Goal: Task Accomplishment & Management: Complete application form

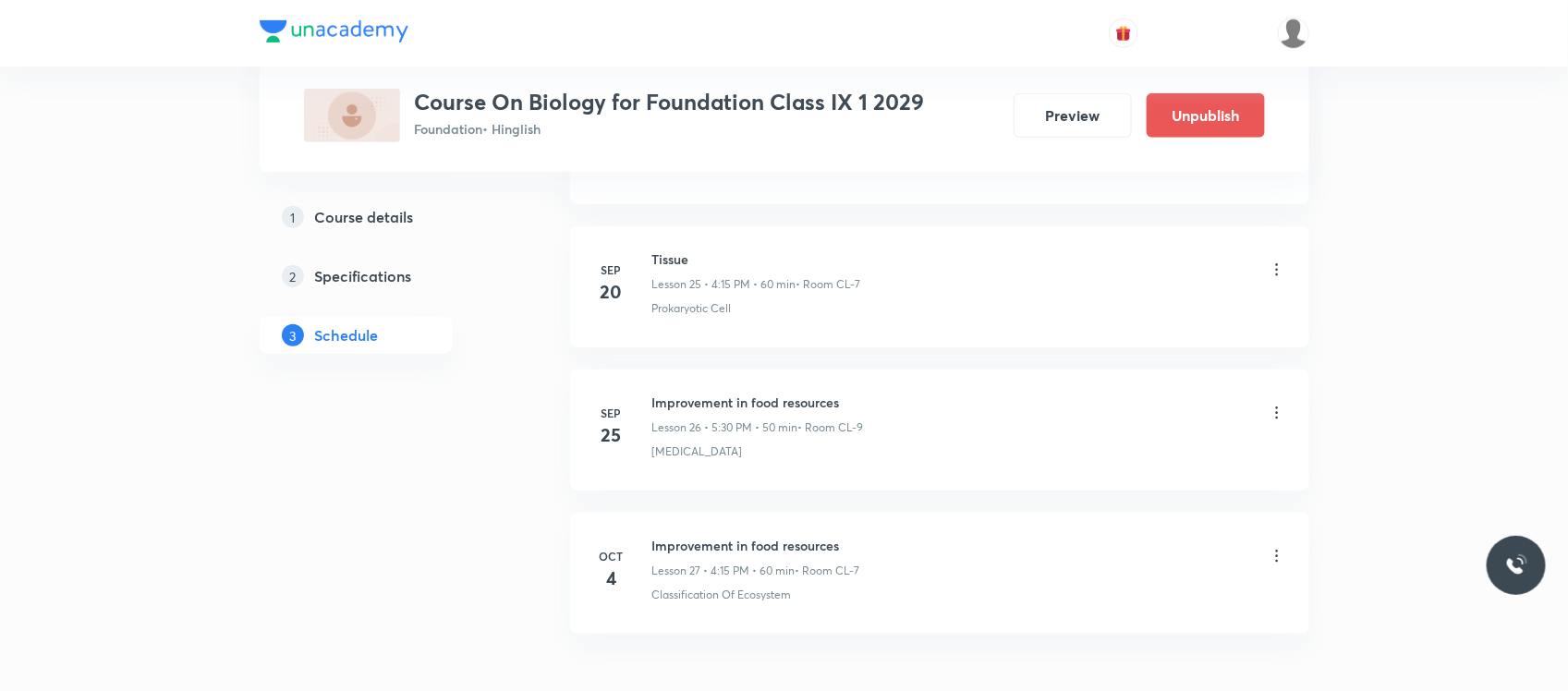
scroll to position [3682, 0]
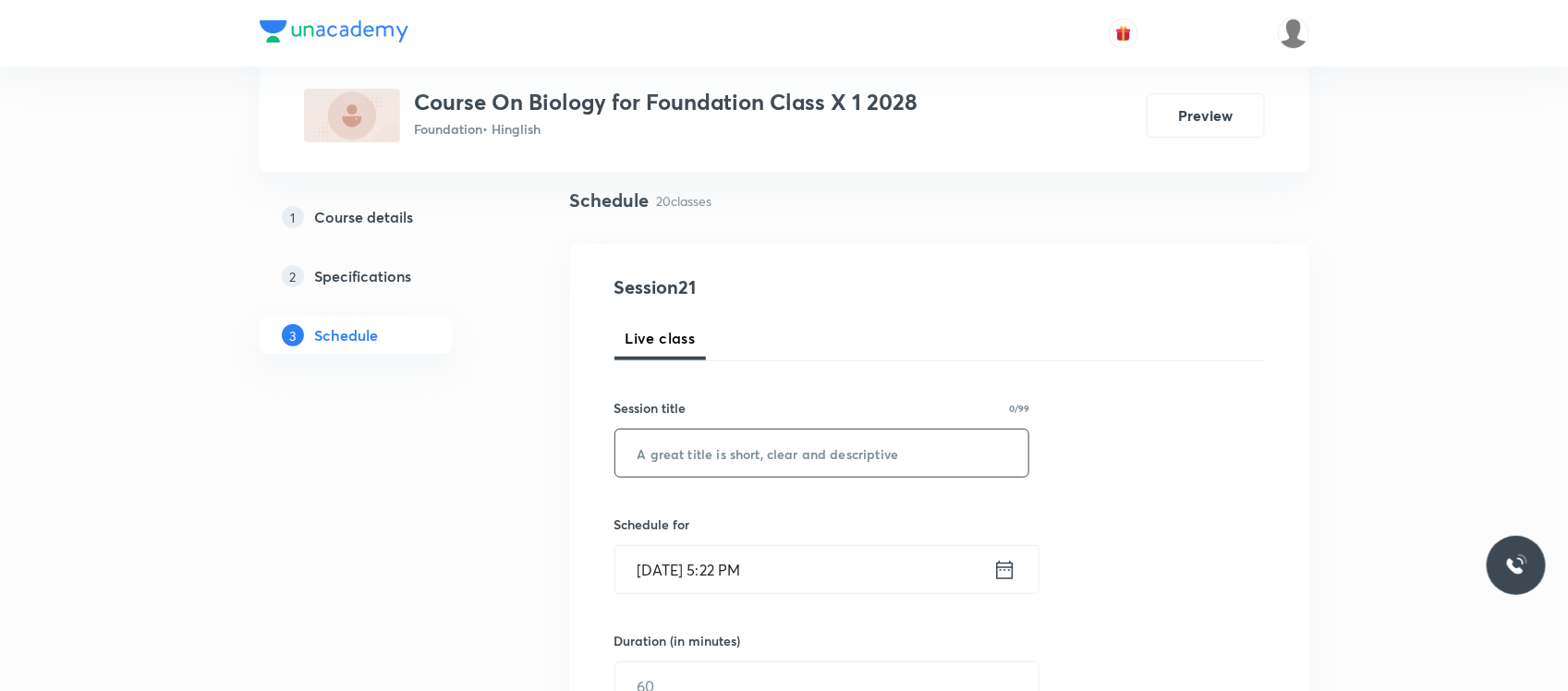
paste input "How do organisms reproduce"
click at [693, 459] on input "text" at bounding box center [822, 452] width 414 height 47
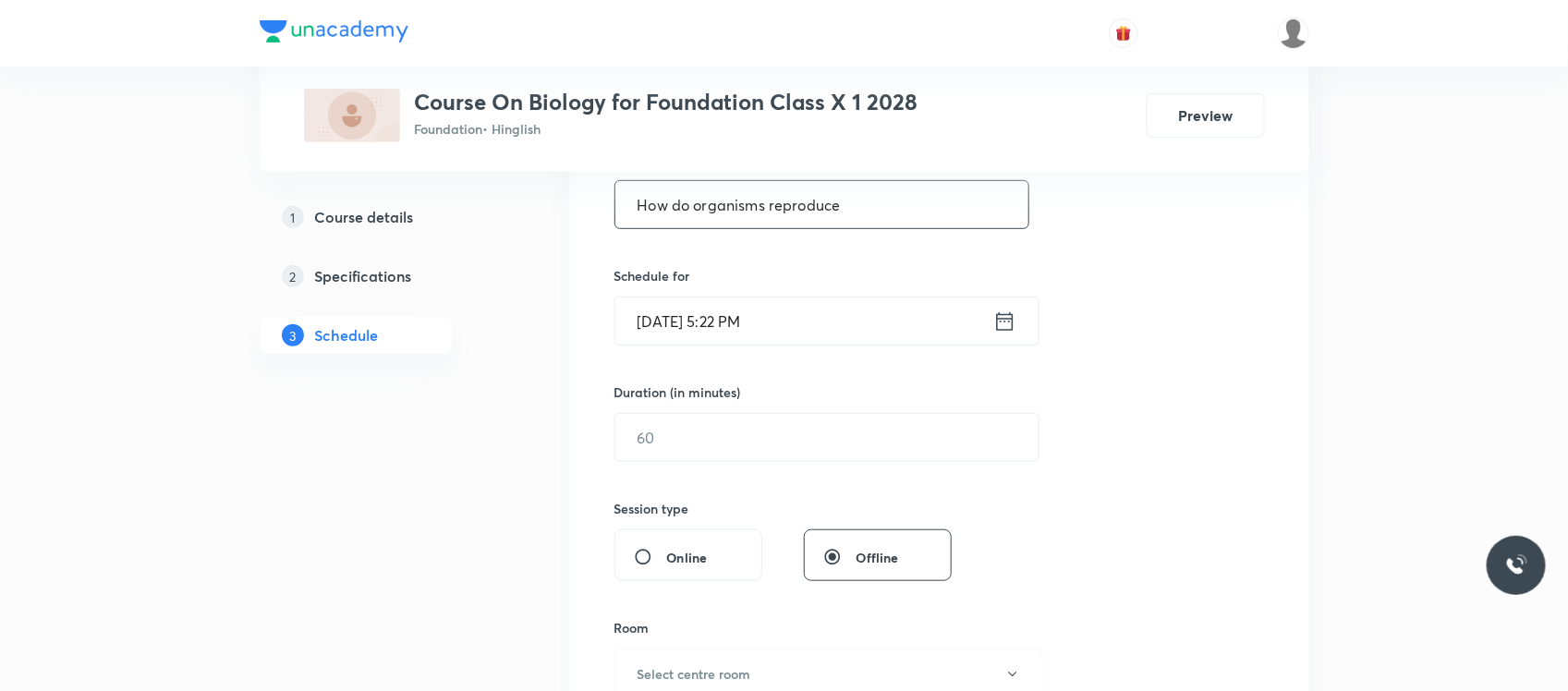
scroll to position [375, 0]
type input "How do organisms reproduce"
click at [801, 322] on input "Oct 4, 2025, 5:22 PM" at bounding box center [804, 320] width 378 height 47
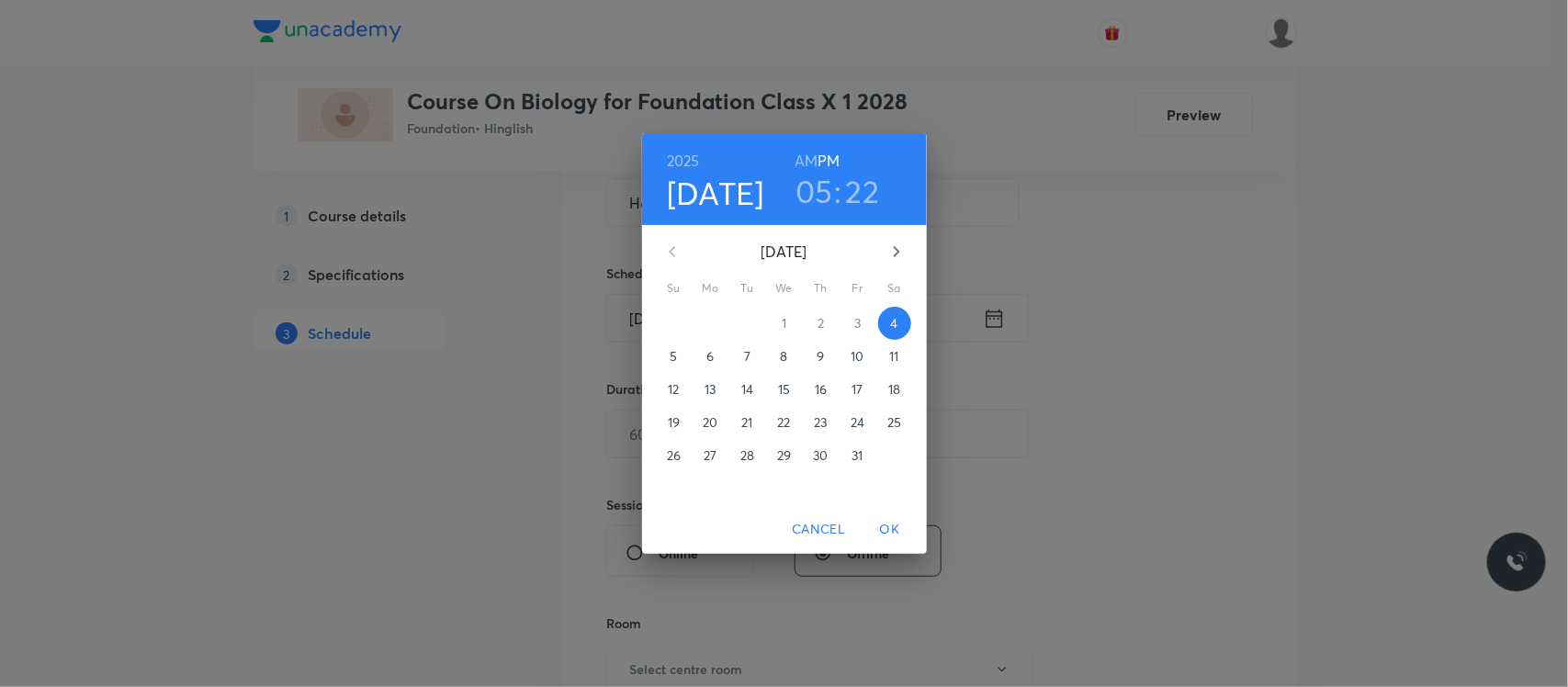
click at [868, 193] on h3 "22" at bounding box center [863, 191] width 34 height 39
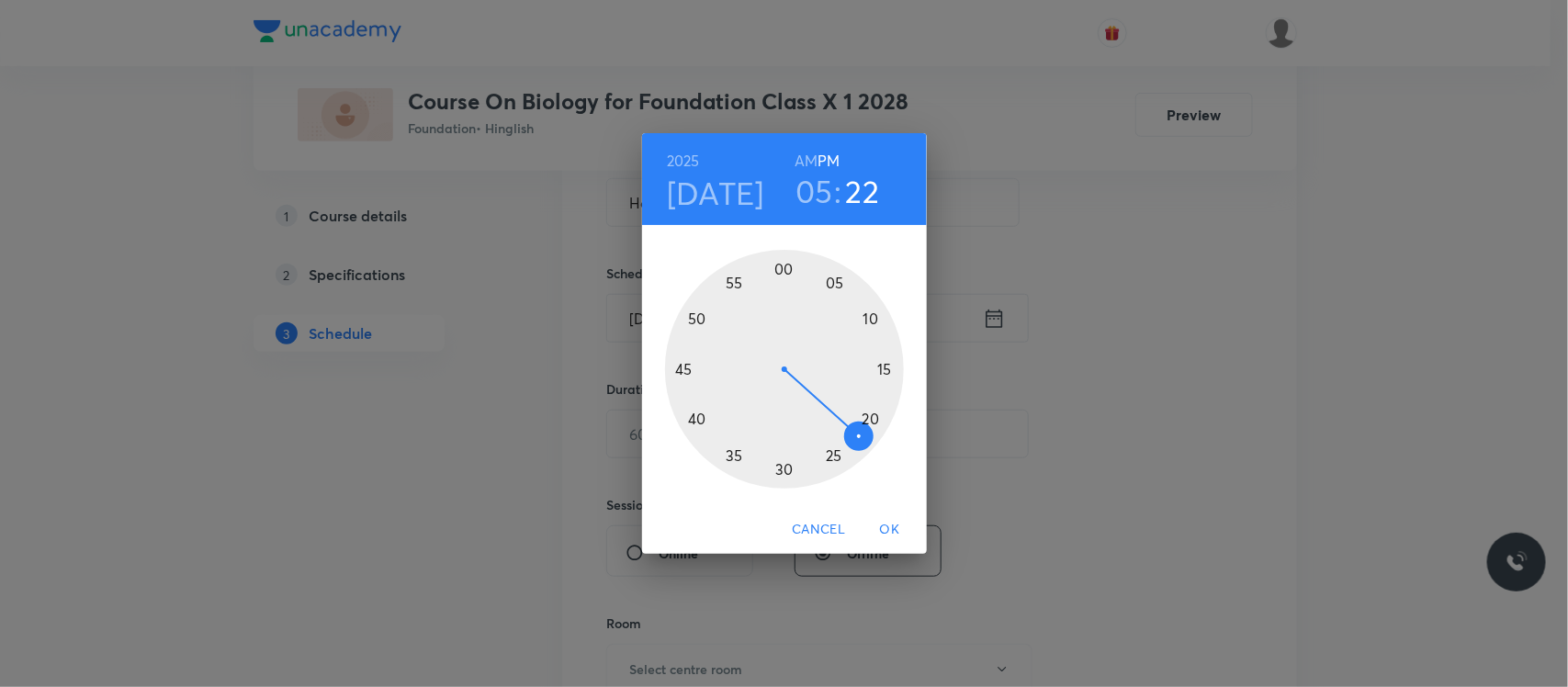
click at [835, 452] on div at bounding box center [784, 368] width 239 height 239
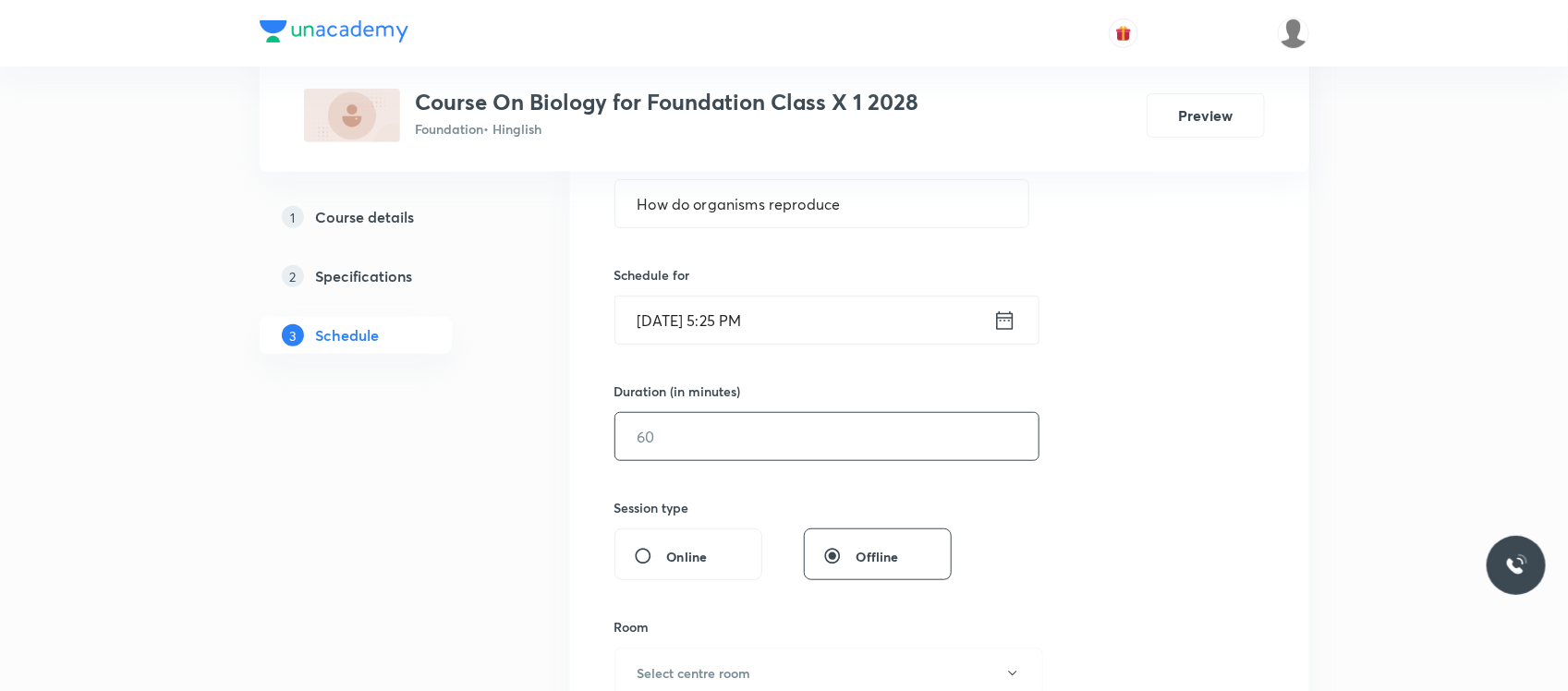
click at [791, 442] on input "text" at bounding box center [826, 436] width 423 height 47
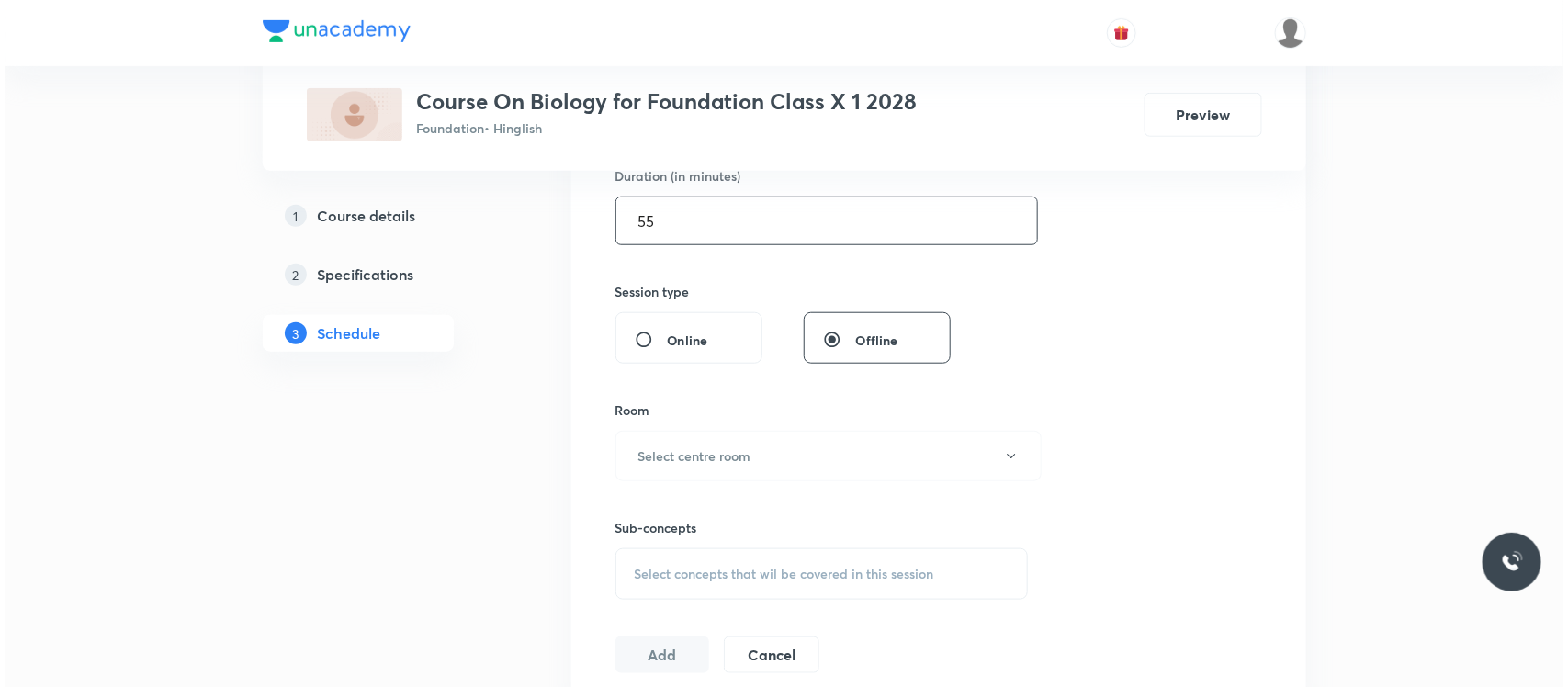
scroll to position [590, 0]
type input "55"
click at [727, 468] on button "Select centre room" at bounding box center [824, 451] width 427 height 50
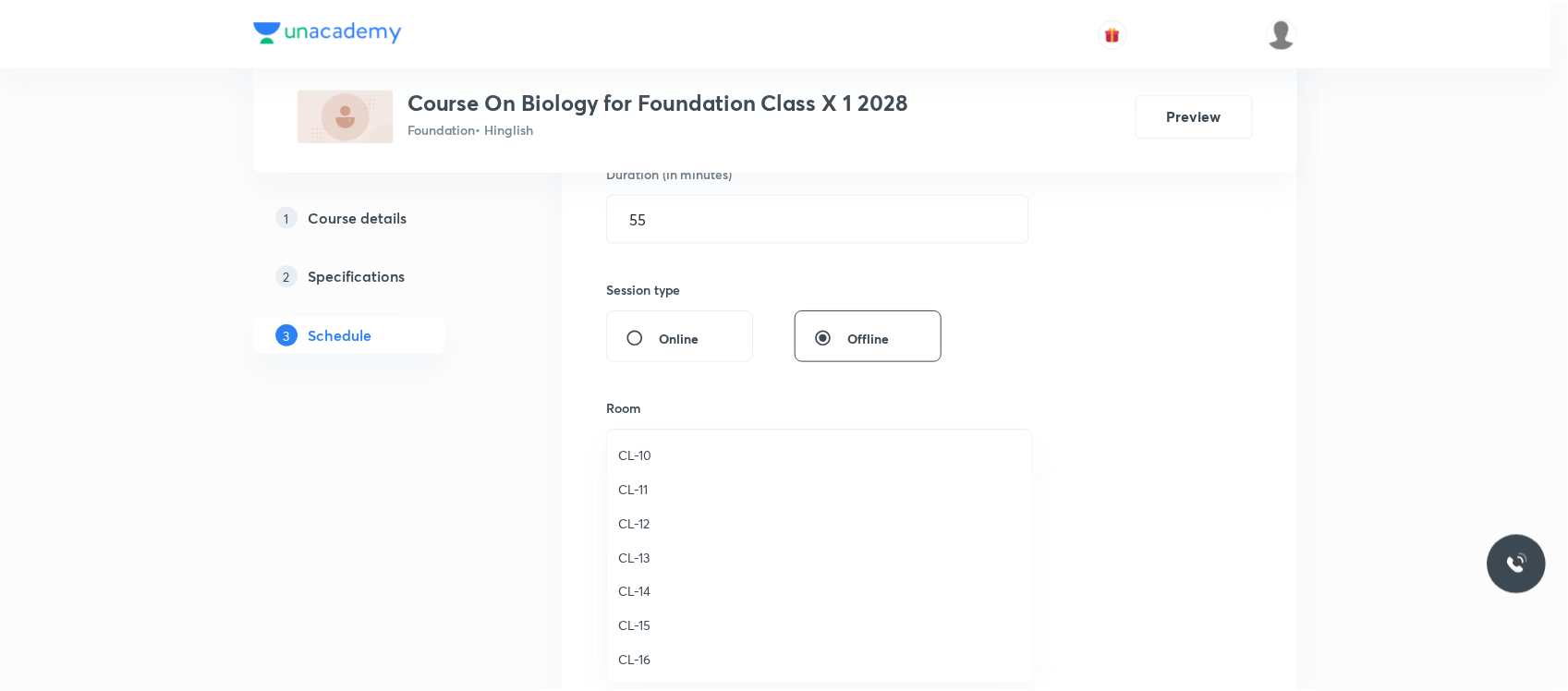
scroll to position [753, 0]
click at [658, 529] on span "CL-10" at bounding box center [823, 523] width 404 height 19
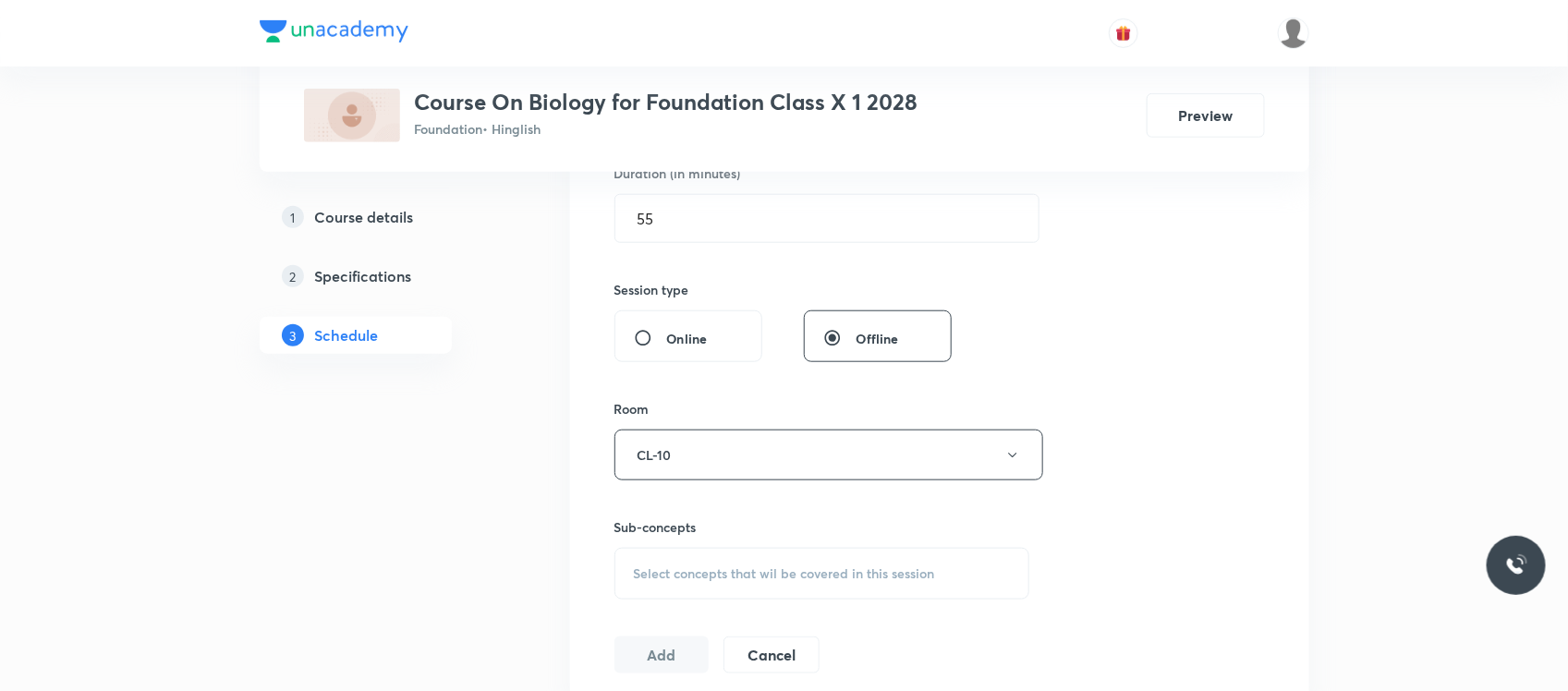
click at [668, 562] on div "Select concepts that wil be covered in this session" at bounding box center [822, 574] width 416 height 52
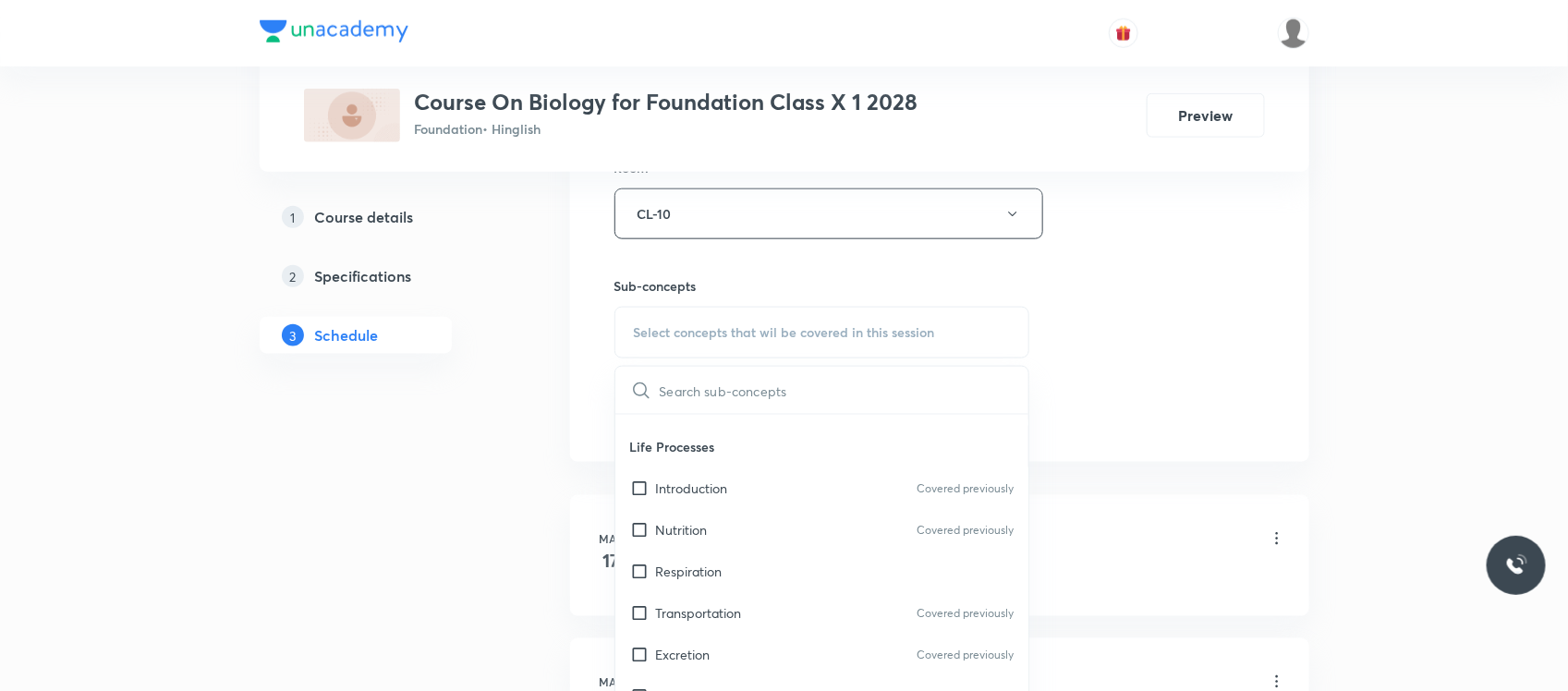
scroll to position [1444, 0]
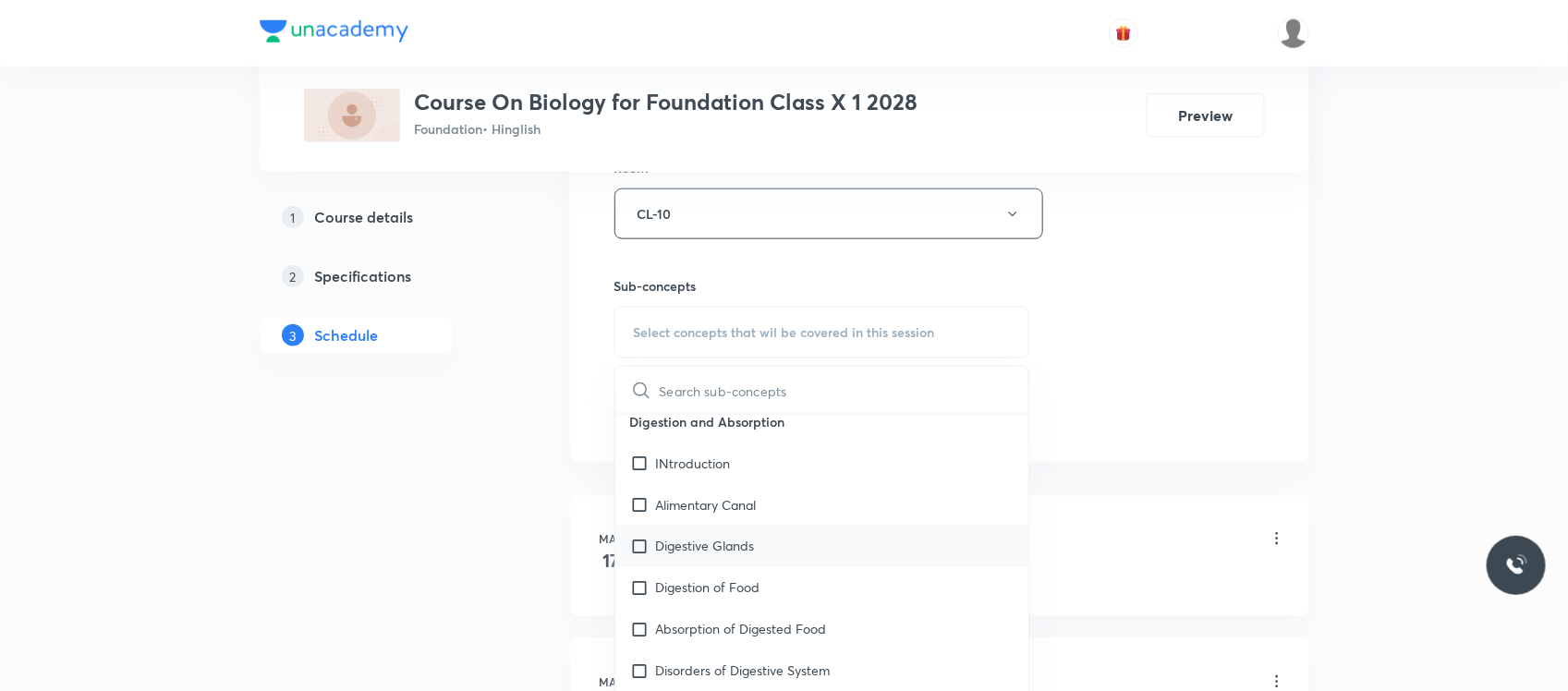
click at [685, 555] on p "Digestive Glands" at bounding box center [705, 546] width 99 height 19
checkbox input "true"
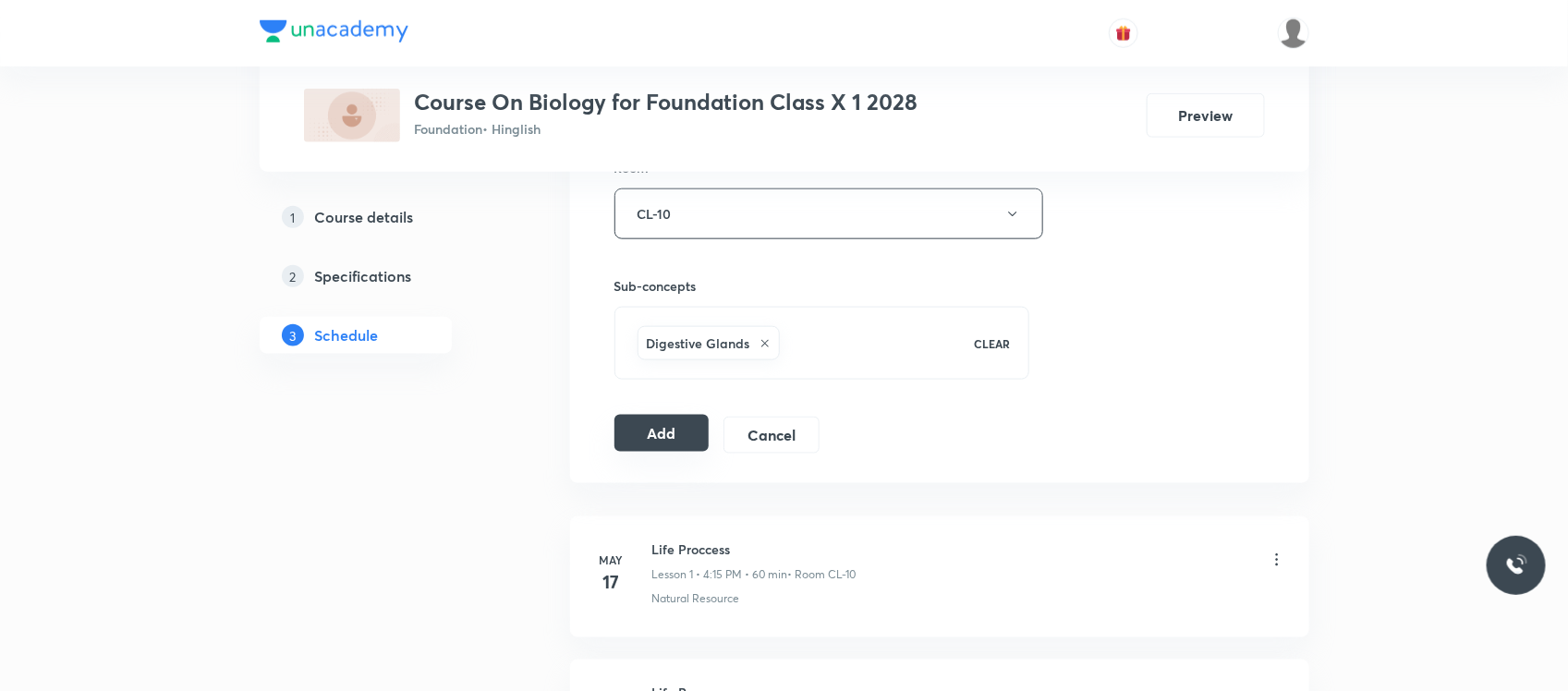
click at [662, 432] on button "Add" at bounding box center [662, 433] width 96 height 37
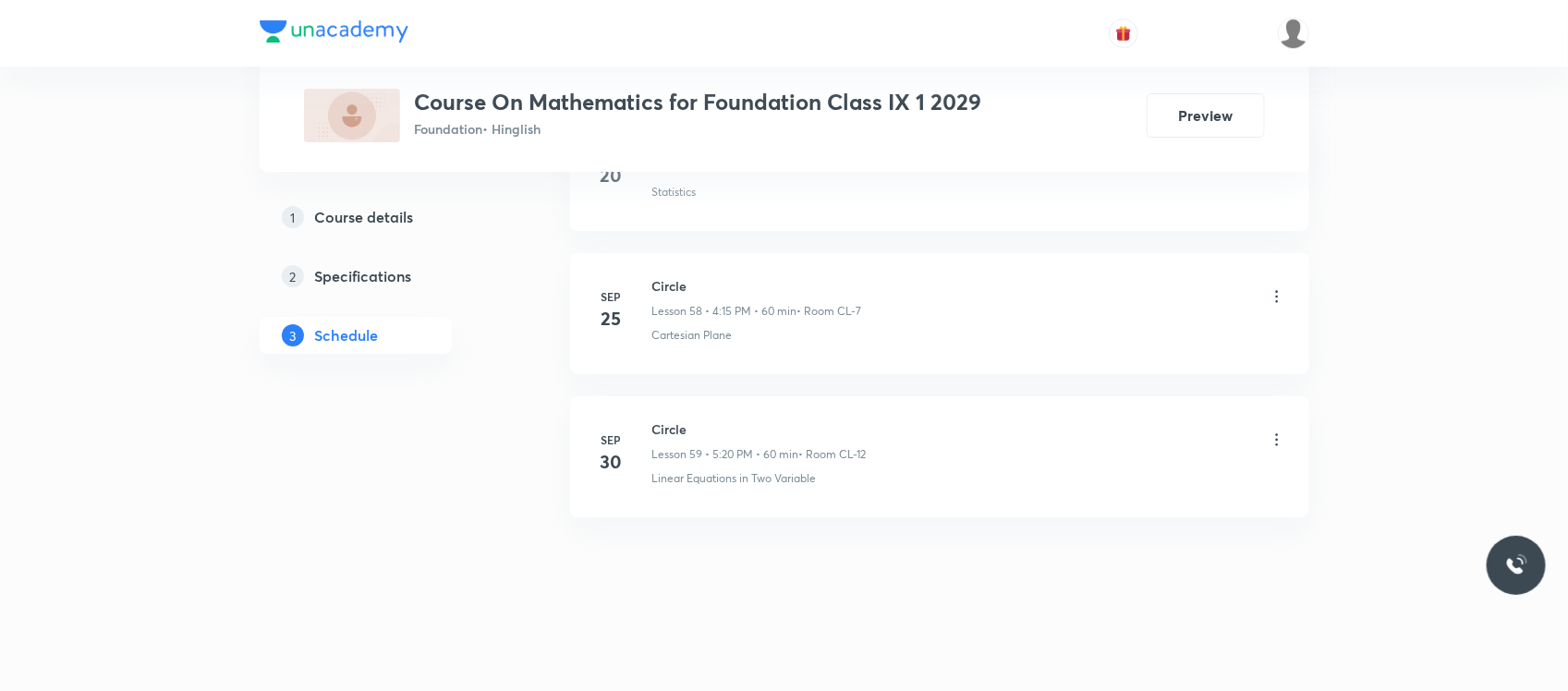
click at [690, 423] on h6 "Circle" at bounding box center [759, 428] width 214 height 19
copy h6 "Circle"
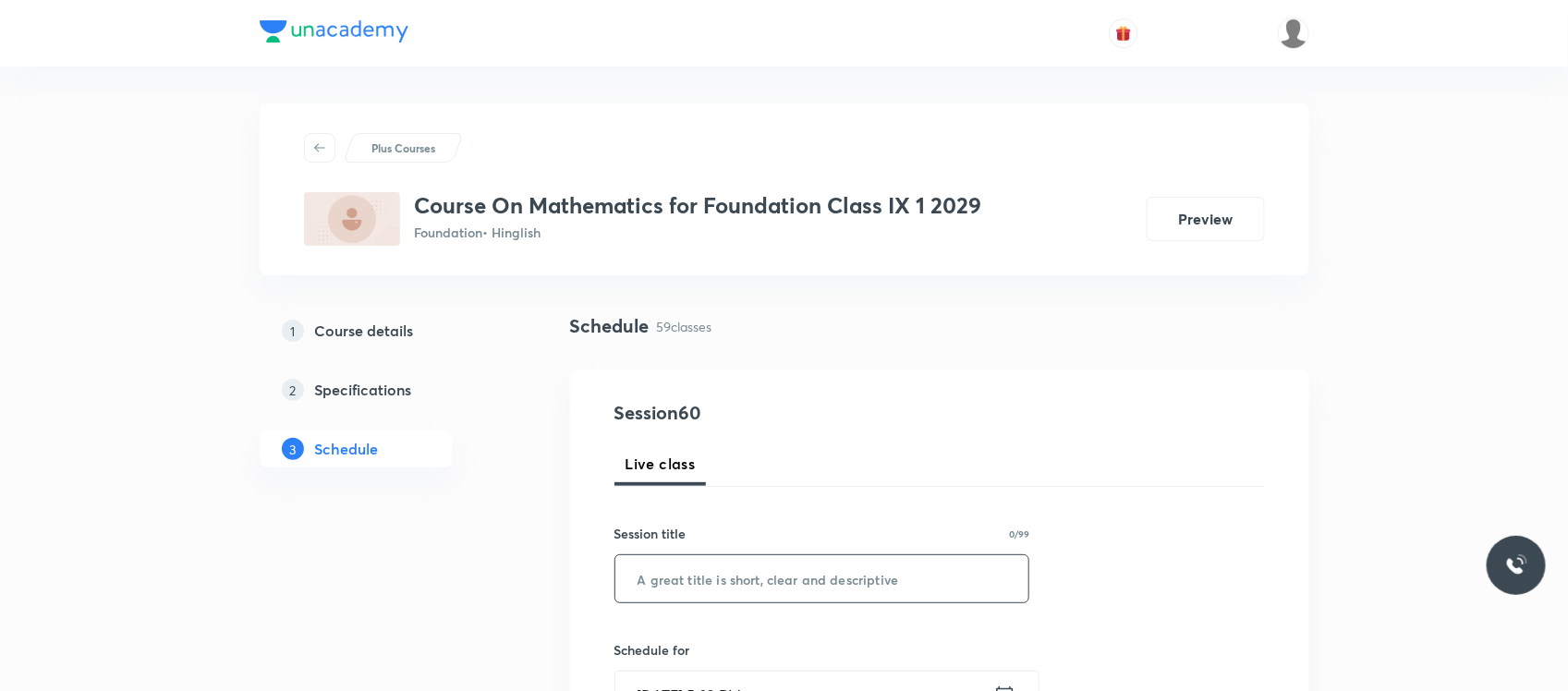
paste input "Circle"
click at [689, 600] on input "text" at bounding box center [822, 578] width 414 height 47
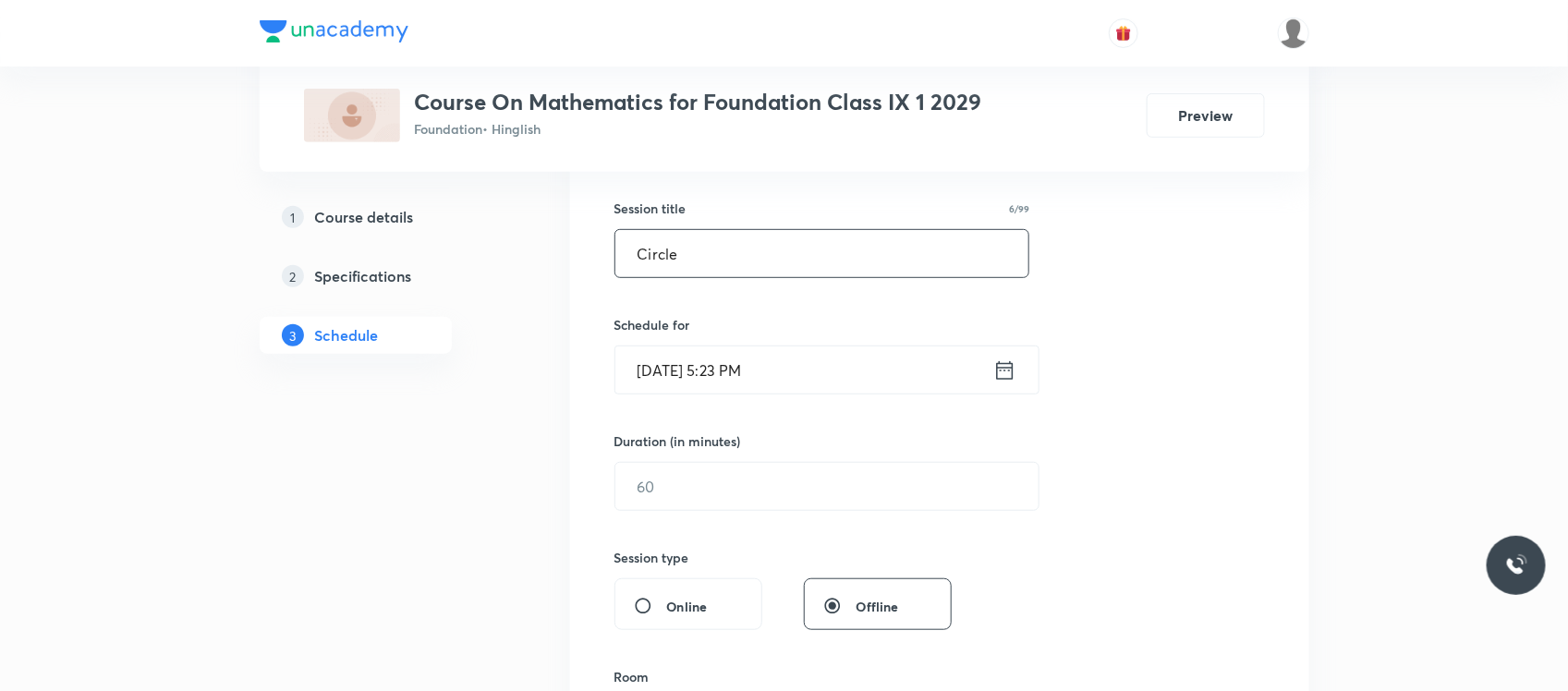
scroll to position [327, 0]
type input "Circle"
click at [801, 392] on input "Oct 4, 2025, 5:23 PM" at bounding box center [804, 368] width 378 height 47
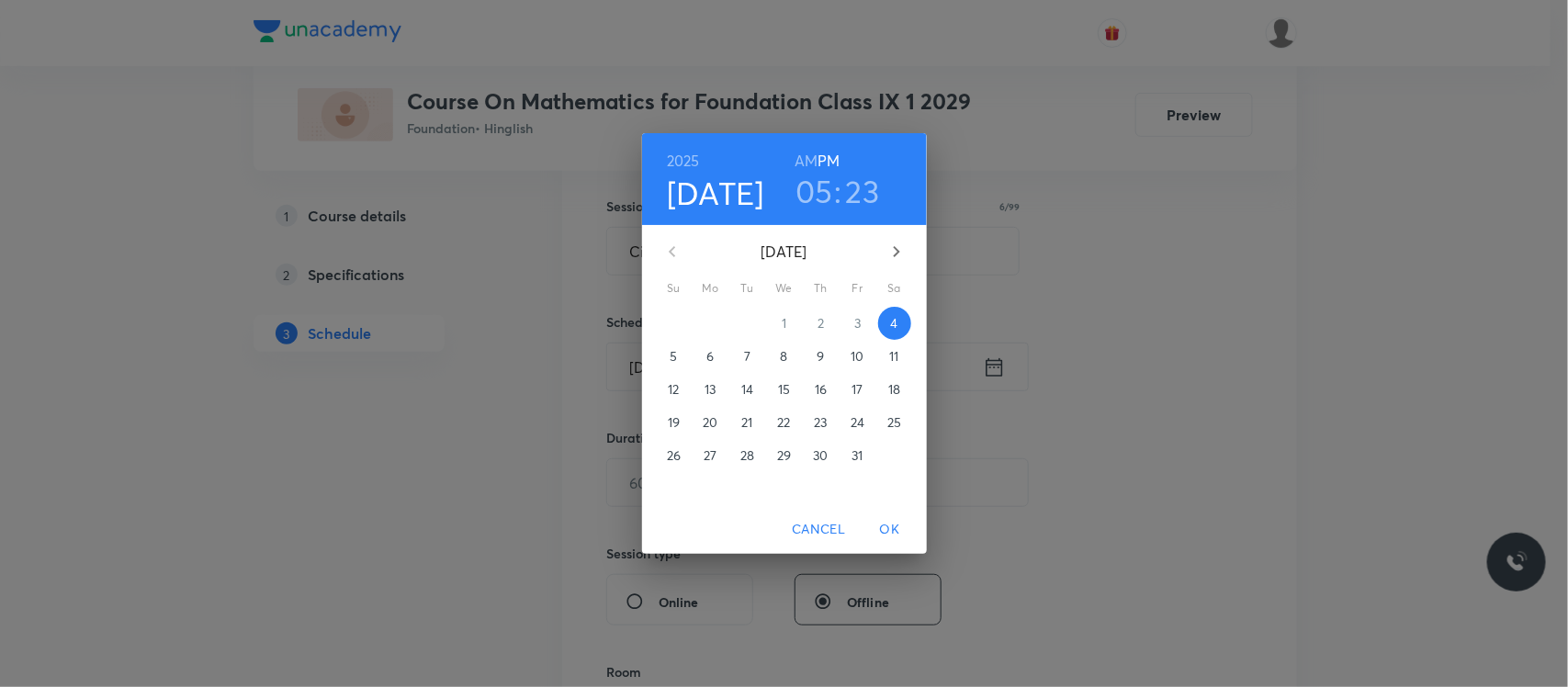
click at [879, 190] on div "05 : 23" at bounding box center [836, 191] width 128 height 39
click at [870, 204] on h3 "23" at bounding box center [863, 191] width 34 height 39
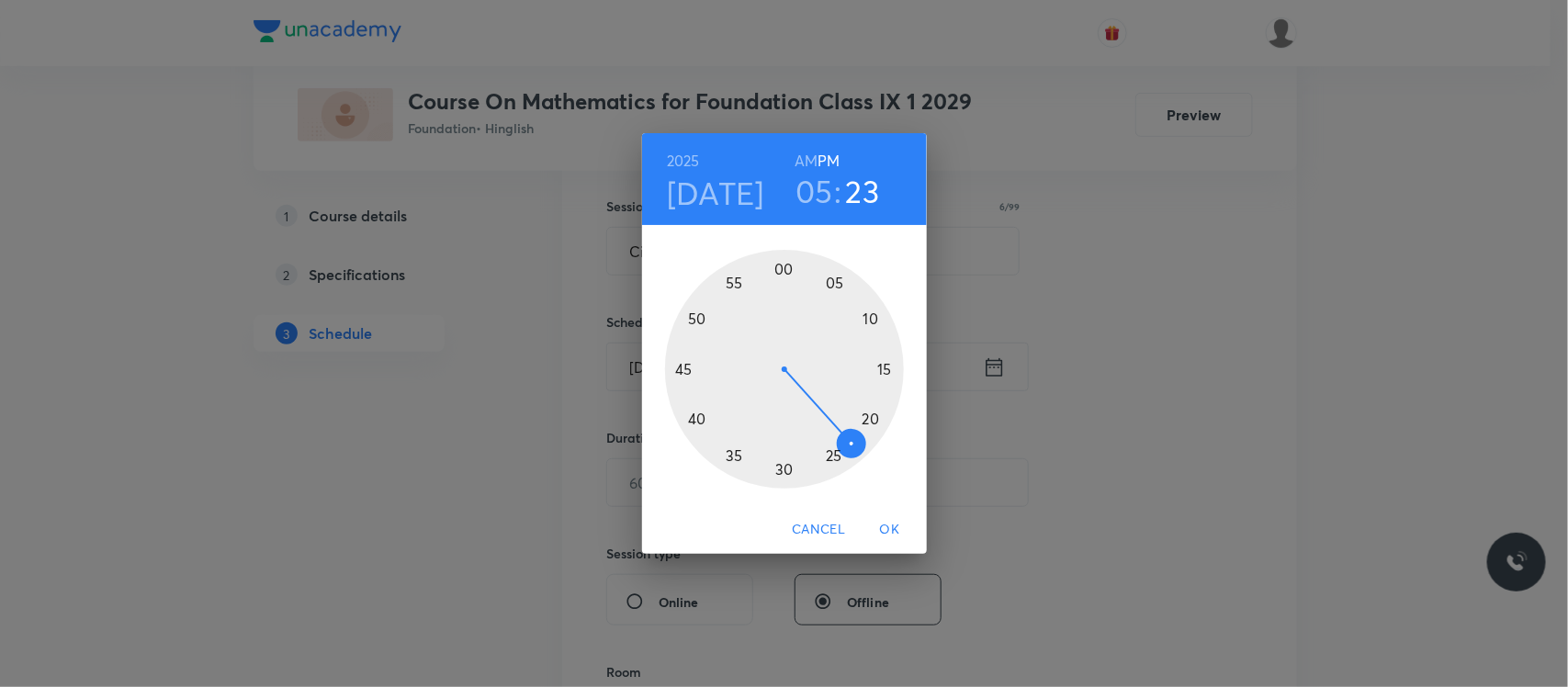
click at [837, 454] on div at bounding box center [784, 368] width 239 height 239
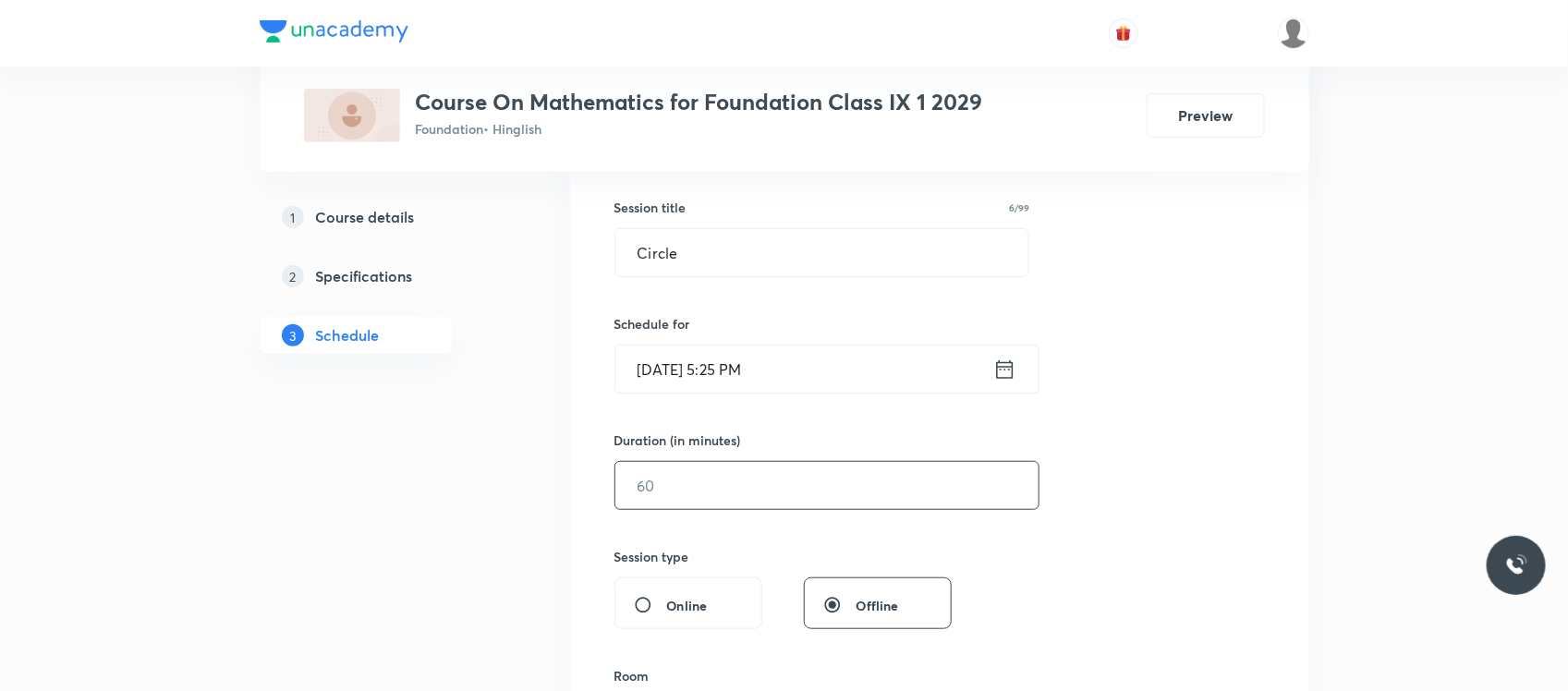
click at [782, 500] on input "text" at bounding box center [826, 485] width 423 height 47
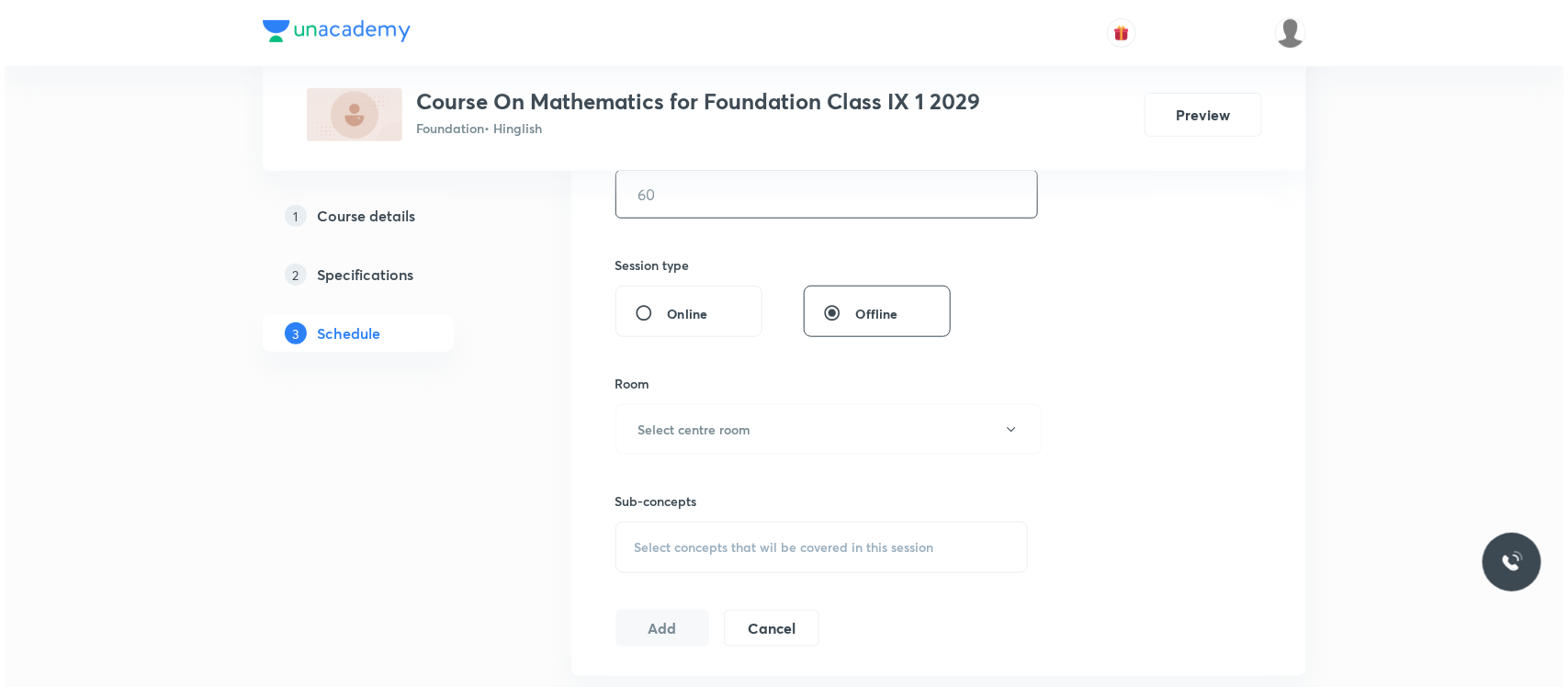
scroll to position [614, 0]
type input "55"
click at [701, 452] on button "Select centre room" at bounding box center [824, 428] width 427 height 50
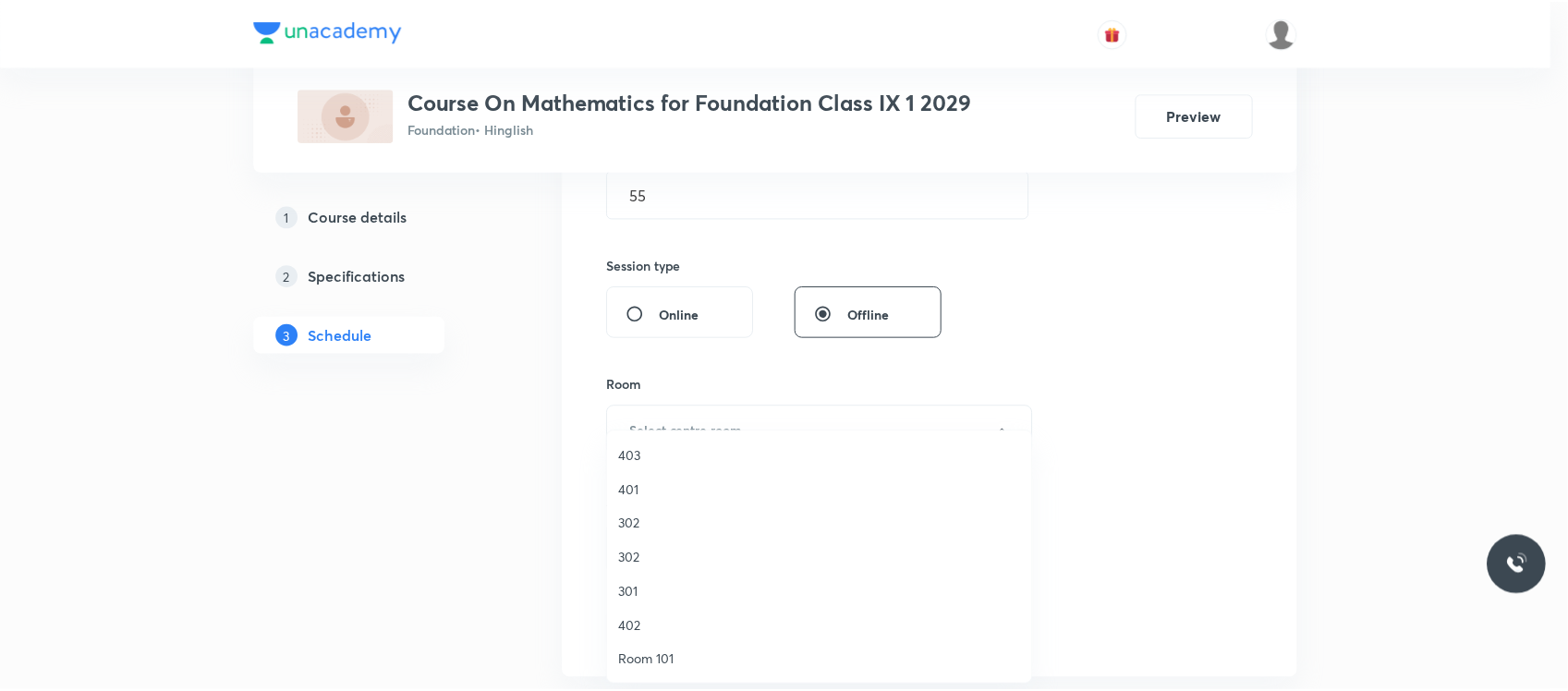
scroll to position [820, 0]
click at [642, 522] on span "CL-12" at bounding box center [823, 524] width 404 height 19
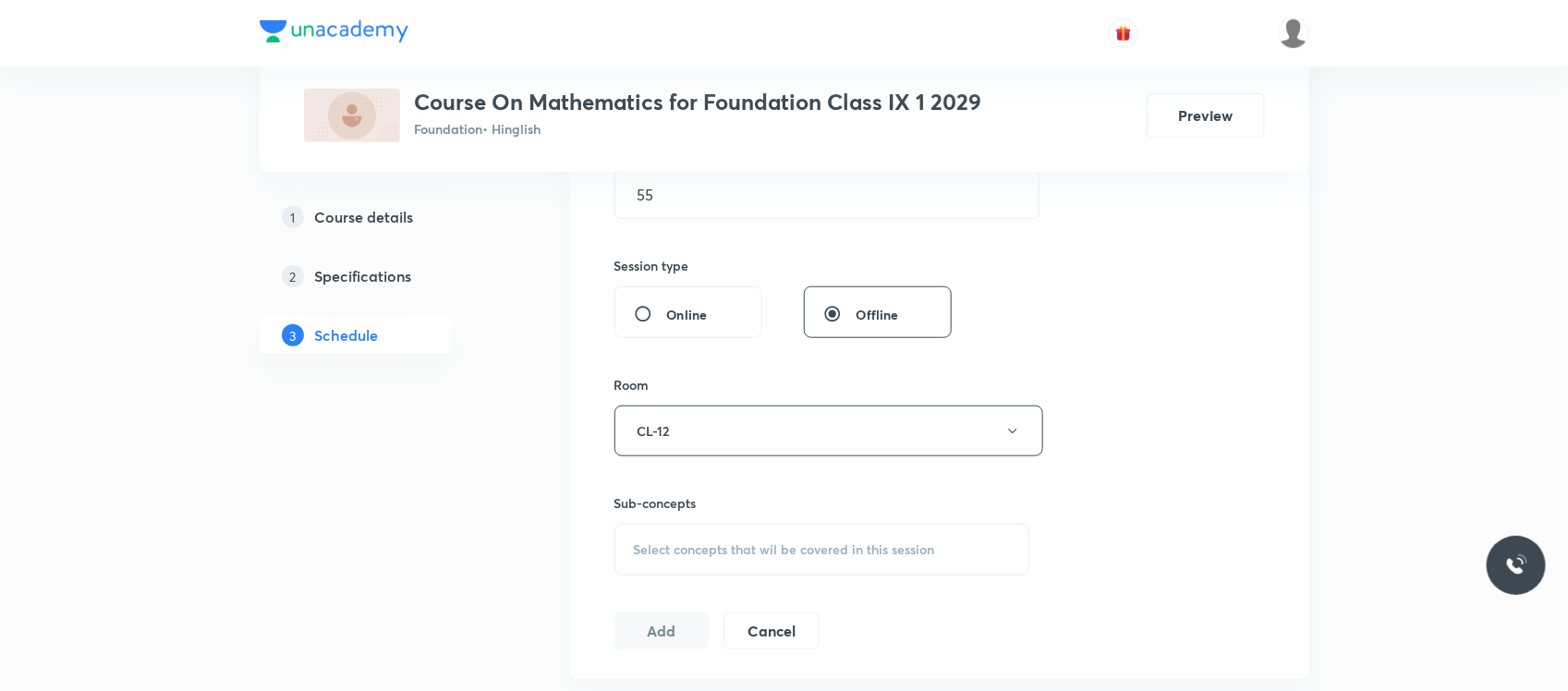
click at [671, 543] on span "Select concepts that wil be covered in this session" at bounding box center [784, 550] width 301 height 15
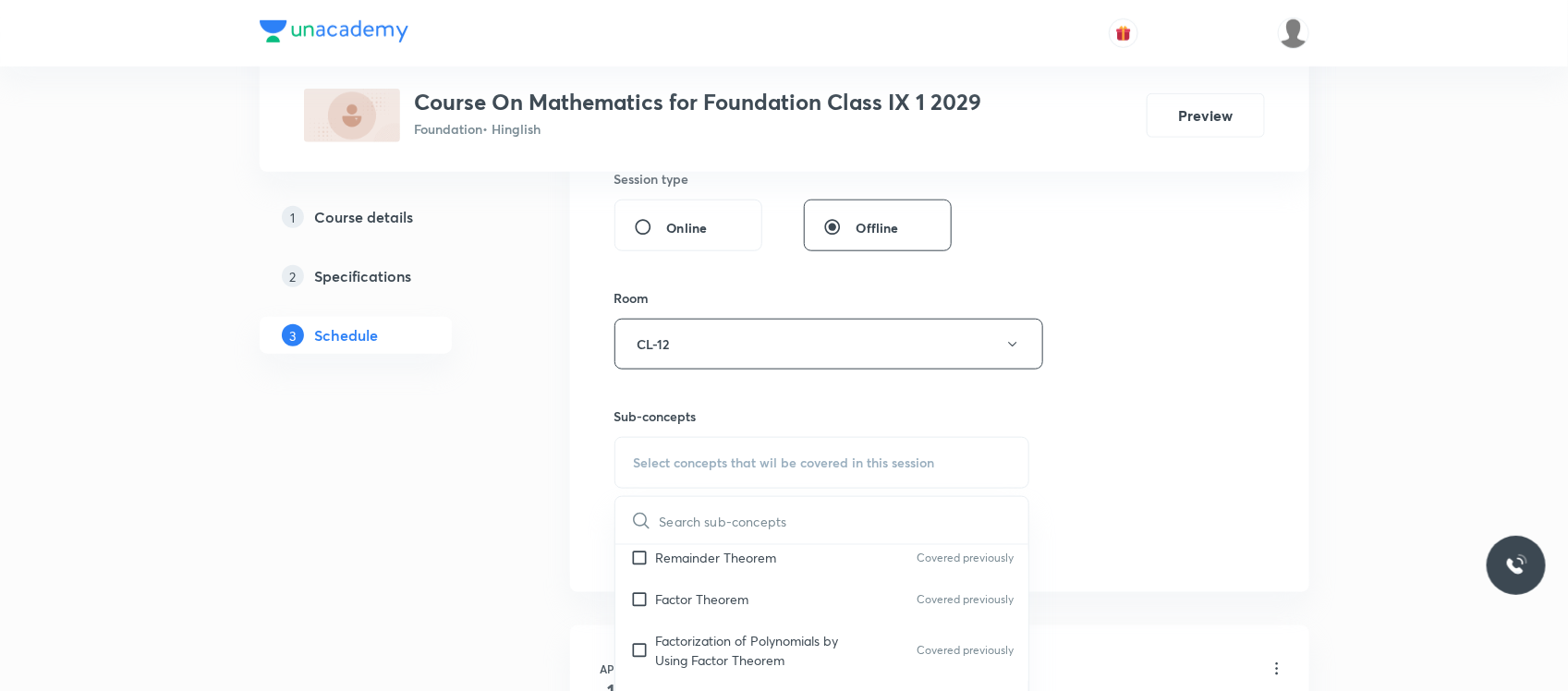
scroll to position [864, 0]
click at [735, 644] on p "Introduction & Revision of Linear Equation in One Variable" at bounding box center [749, 661] width 186 height 58
checkbox input "true"
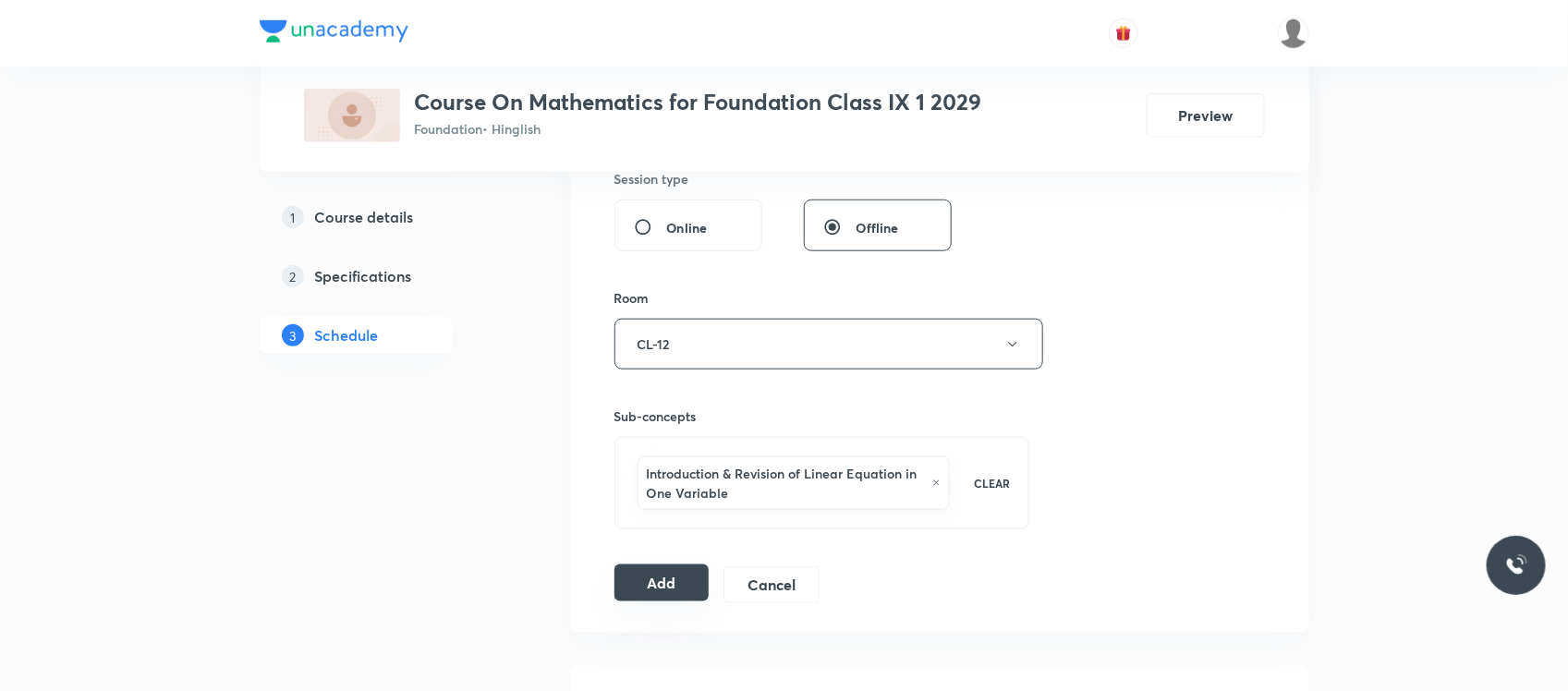
click at [654, 578] on button "Add" at bounding box center [662, 582] width 96 height 37
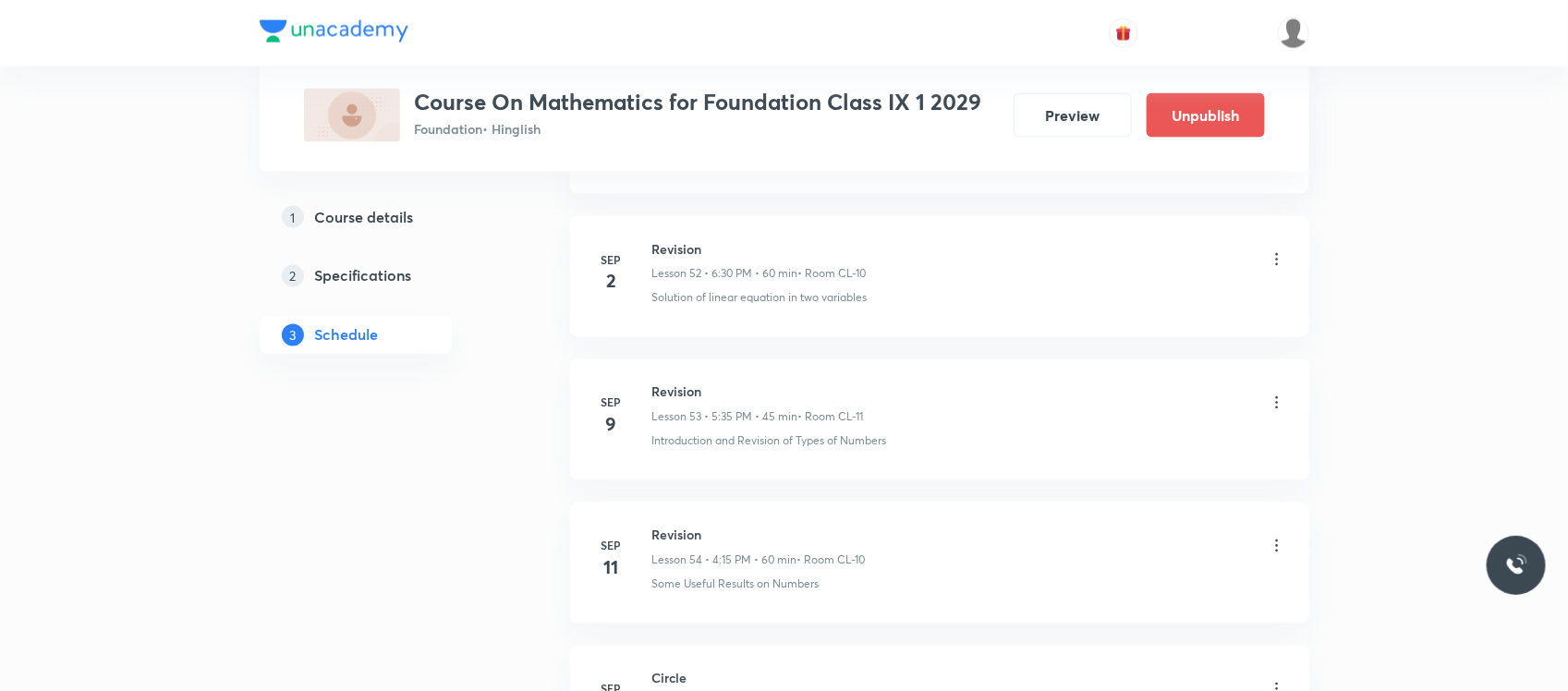
scroll to position [8556, 0]
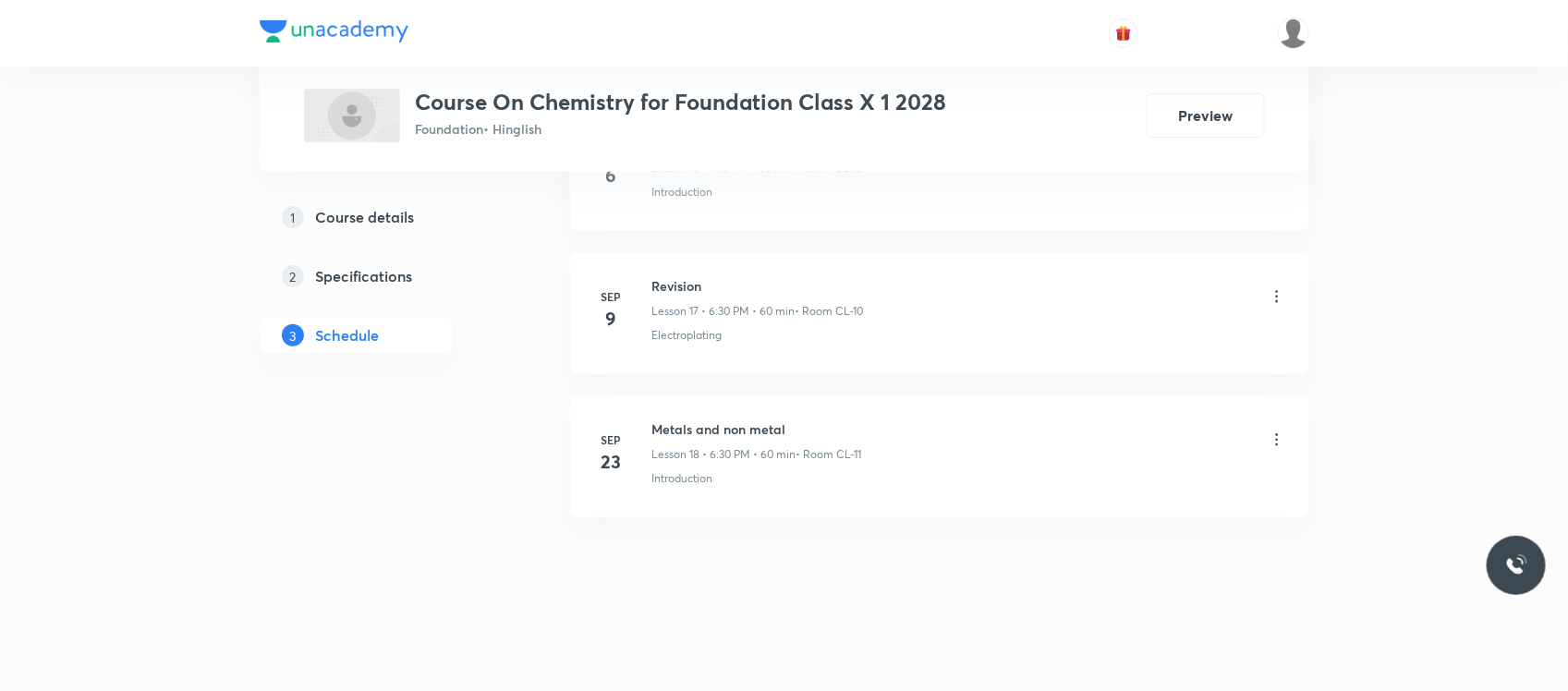
click at [742, 414] on li "Sep 23 Metals and non metal Lesson 18 • 6:30 PM • 60 min • Room CL-11 Introduct…" at bounding box center [940, 457] width 739 height 121
copy h6 "Metals and non metal"
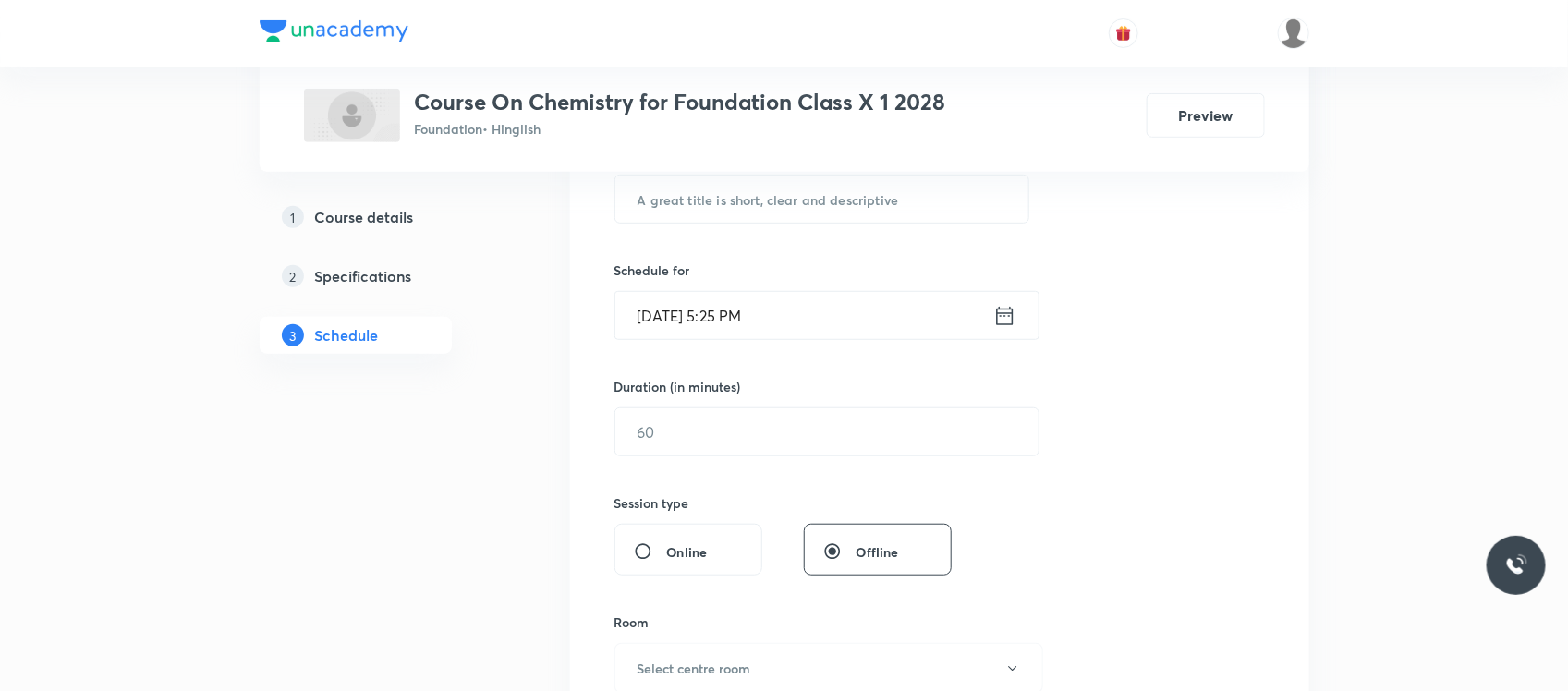
scroll to position [378, 0]
click at [770, 209] on input "text" at bounding box center [822, 199] width 414 height 47
paste input "Metals and non metal"
type input "Metals and non metal"
click at [794, 327] on input "Oct 4, 2025, 5:25 PM" at bounding box center [804, 316] width 378 height 47
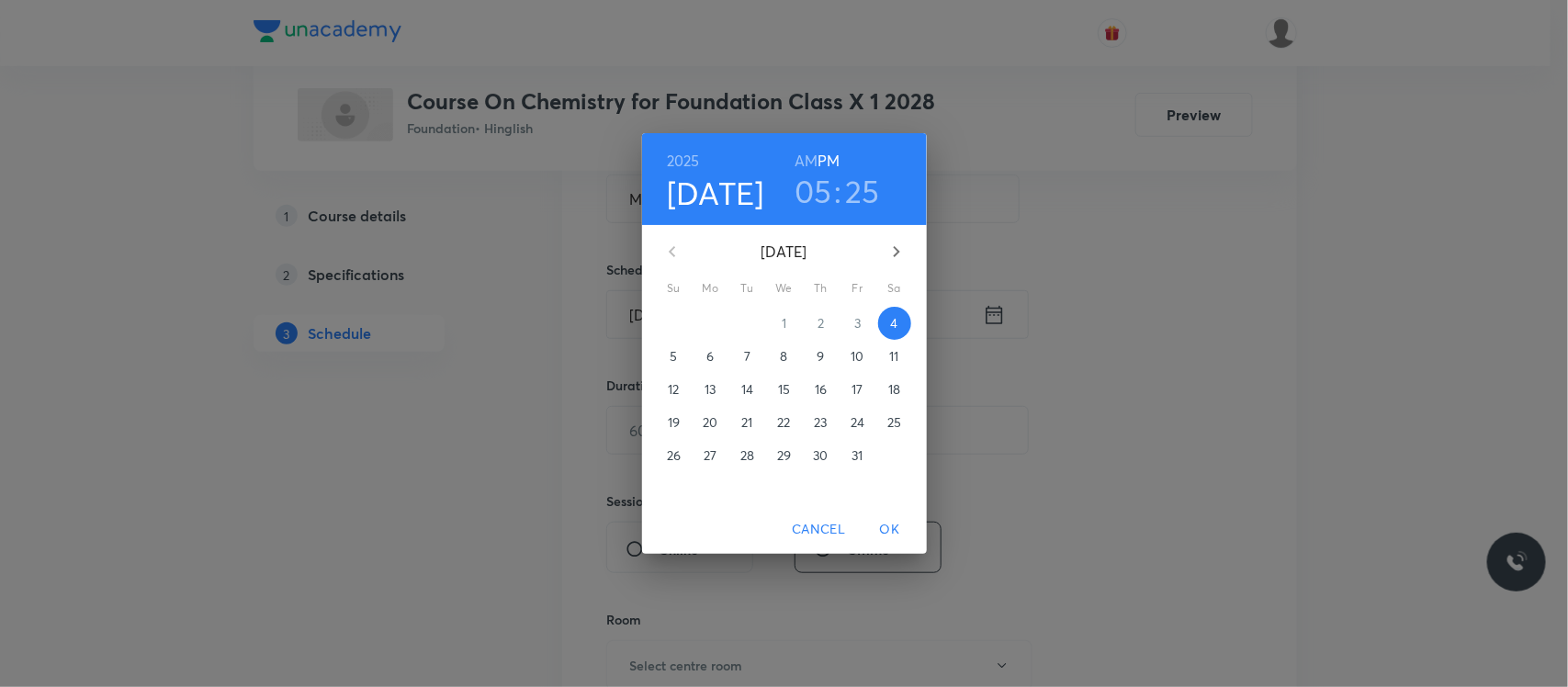
click at [813, 186] on h3 "05" at bounding box center [814, 191] width 38 height 39
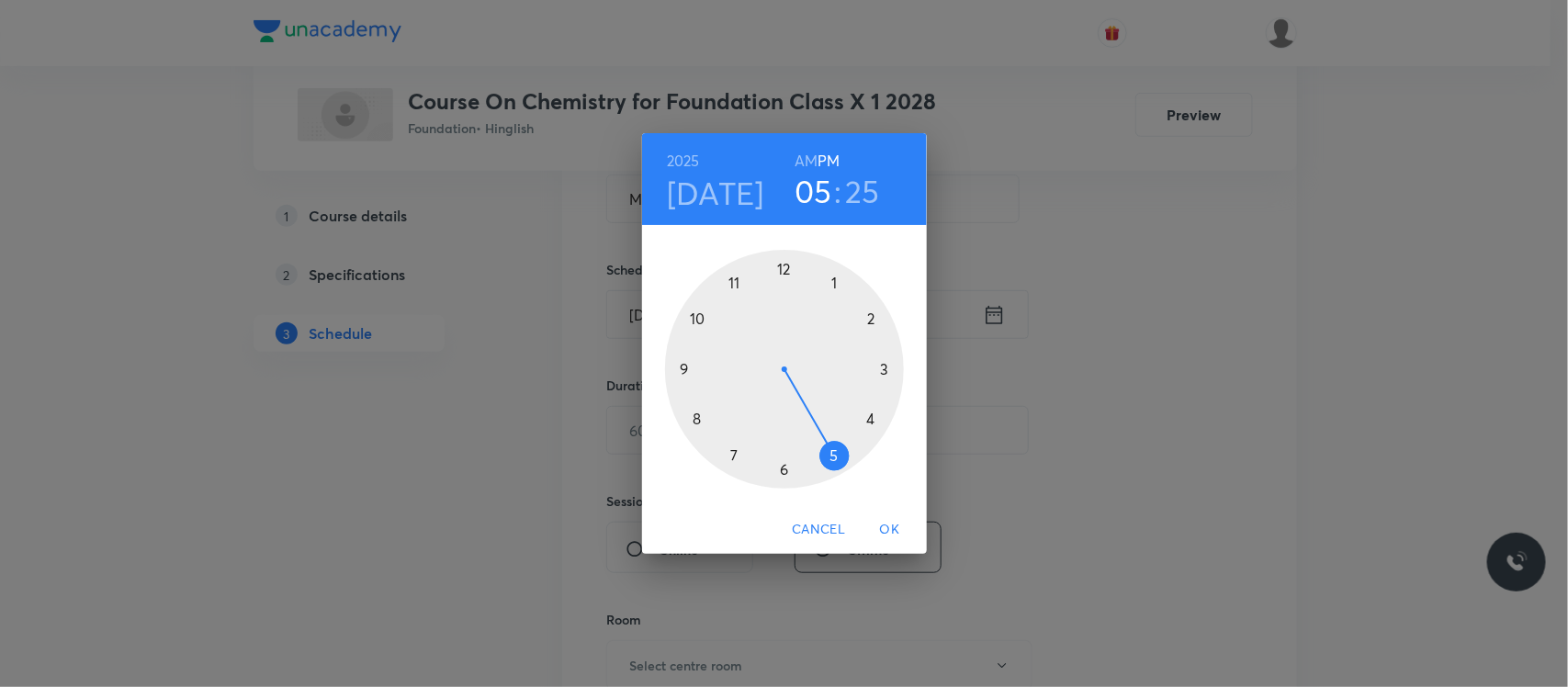
click at [783, 471] on div at bounding box center [784, 368] width 239 height 239
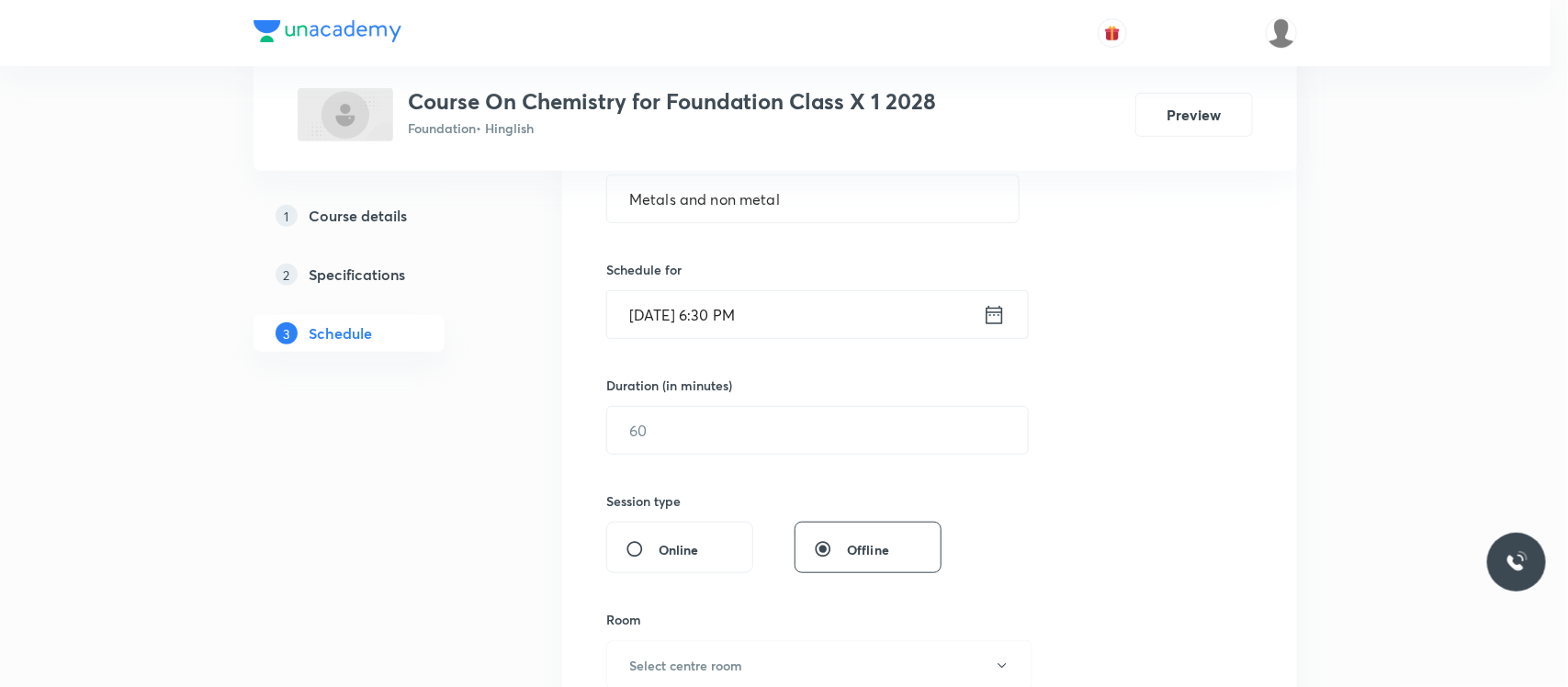
click at [783, 471] on div at bounding box center [784, 368] width 239 height 239
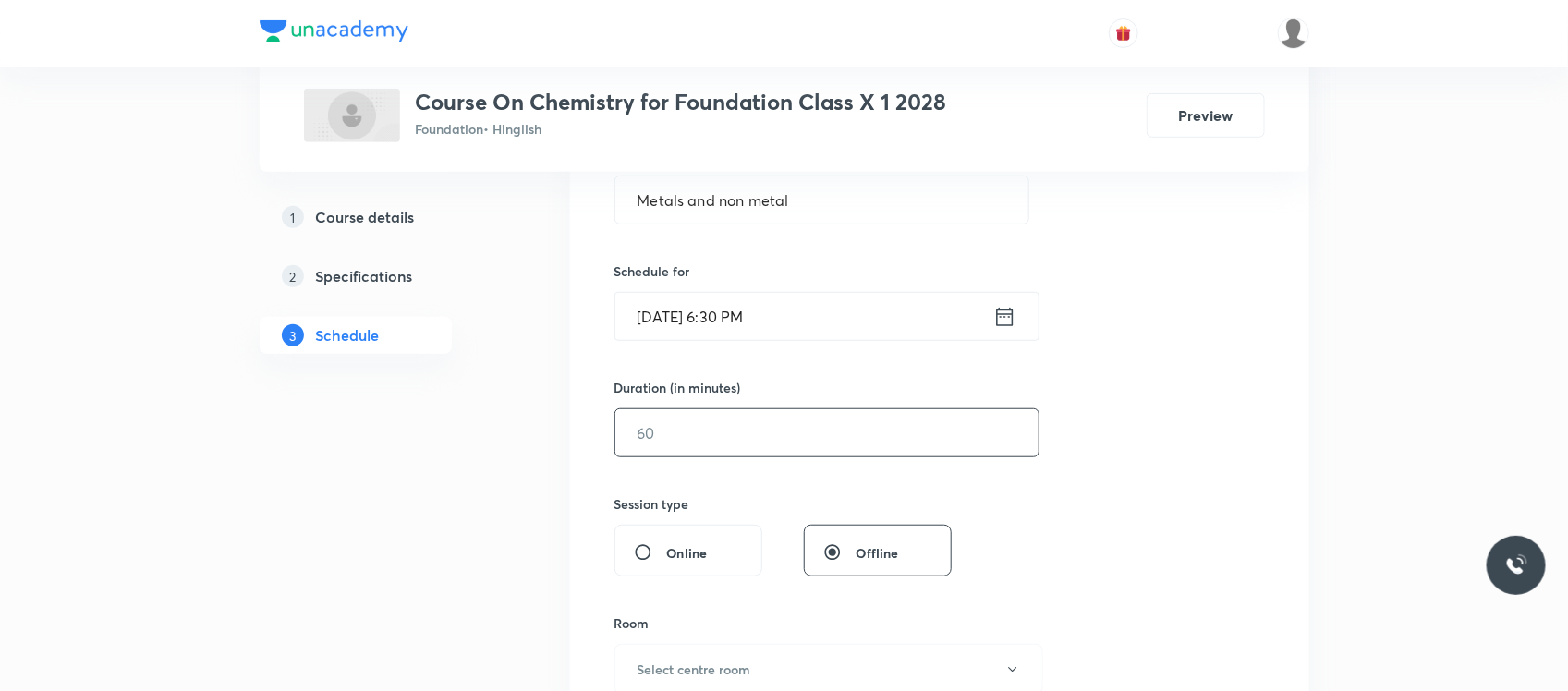
click at [747, 418] on input "text" at bounding box center [826, 432] width 423 height 47
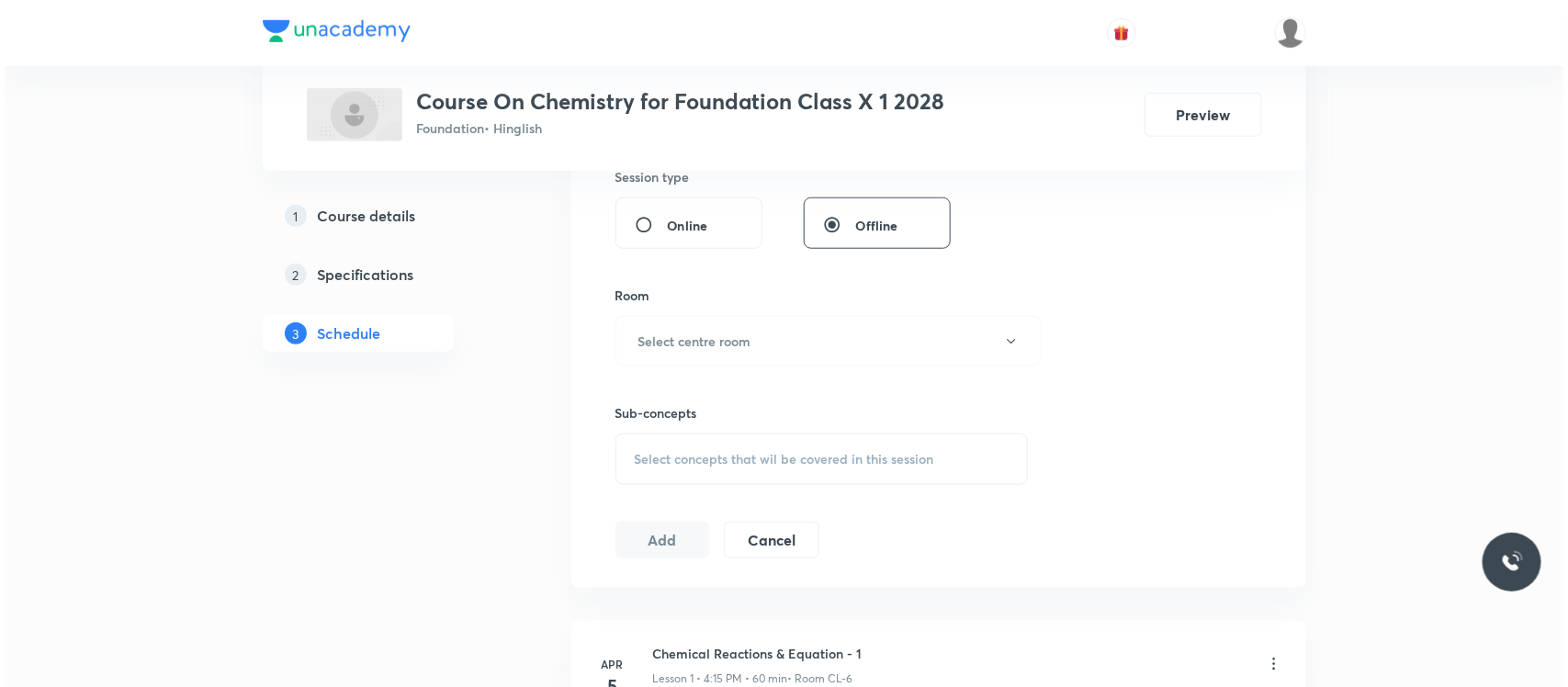
scroll to position [703, 0]
type input "60"
click at [720, 344] on h6 "Select centre room" at bounding box center [690, 339] width 113 height 19
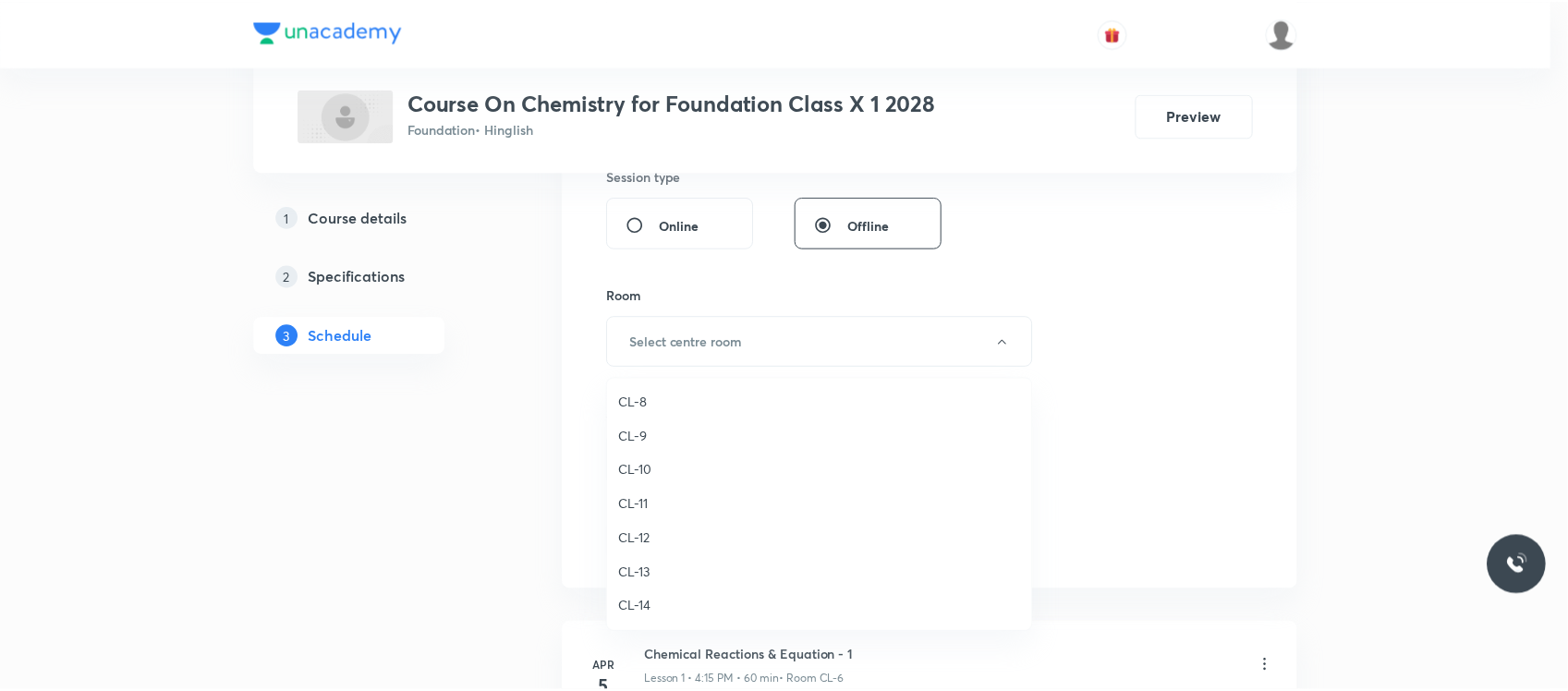
scroll to position [820, 0]
click at [663, 471] on span "CL-12" at bounding box center [823, 471] width 404 height 19
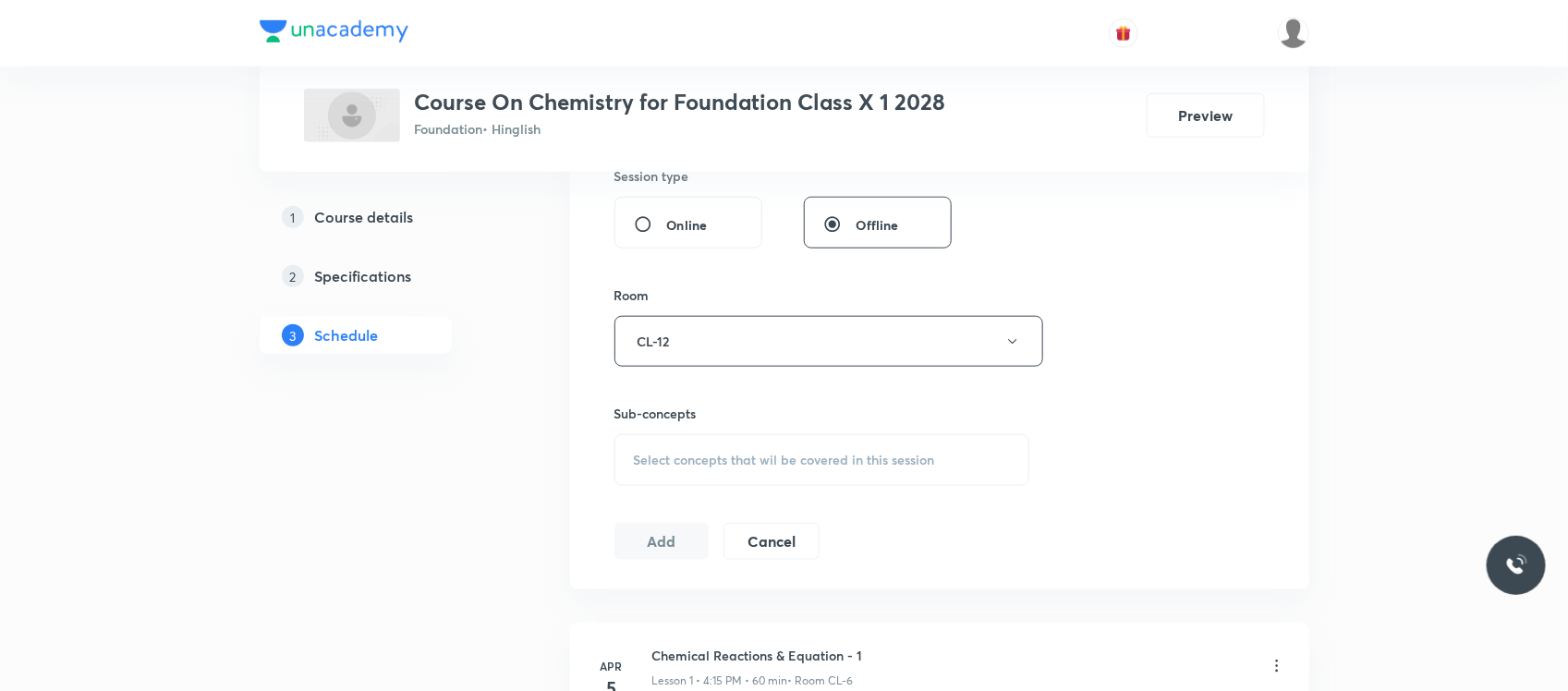
click at [707, 455] on span "Select concepts that wil be covered in this session" at bounding box center [784, 460] width 301 height 15
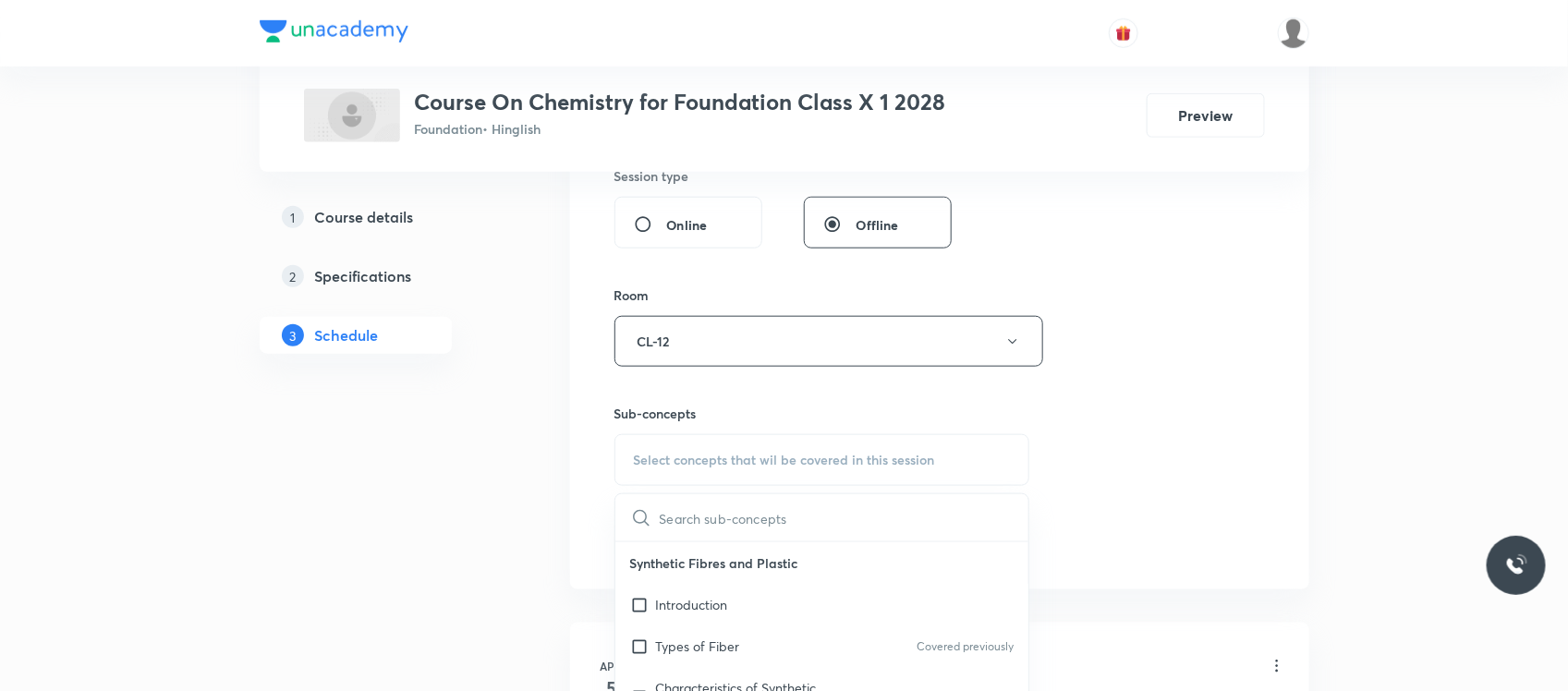
scroll to position [735, 0]
drag, startPoint x: 746, startPoint y: 616, endPoint x: 722, endPoint y: 640, distance: 33.9
click at [722, 640] on div "Effects of Electric Current Introduction Covered previously Conductivity in Liq…" at bounding box center [822, 679] width 414 height 208
click at [722, 640] on p "Introduction" at bounding box center [692, 637] width 72 height 19
checkbox input "true"
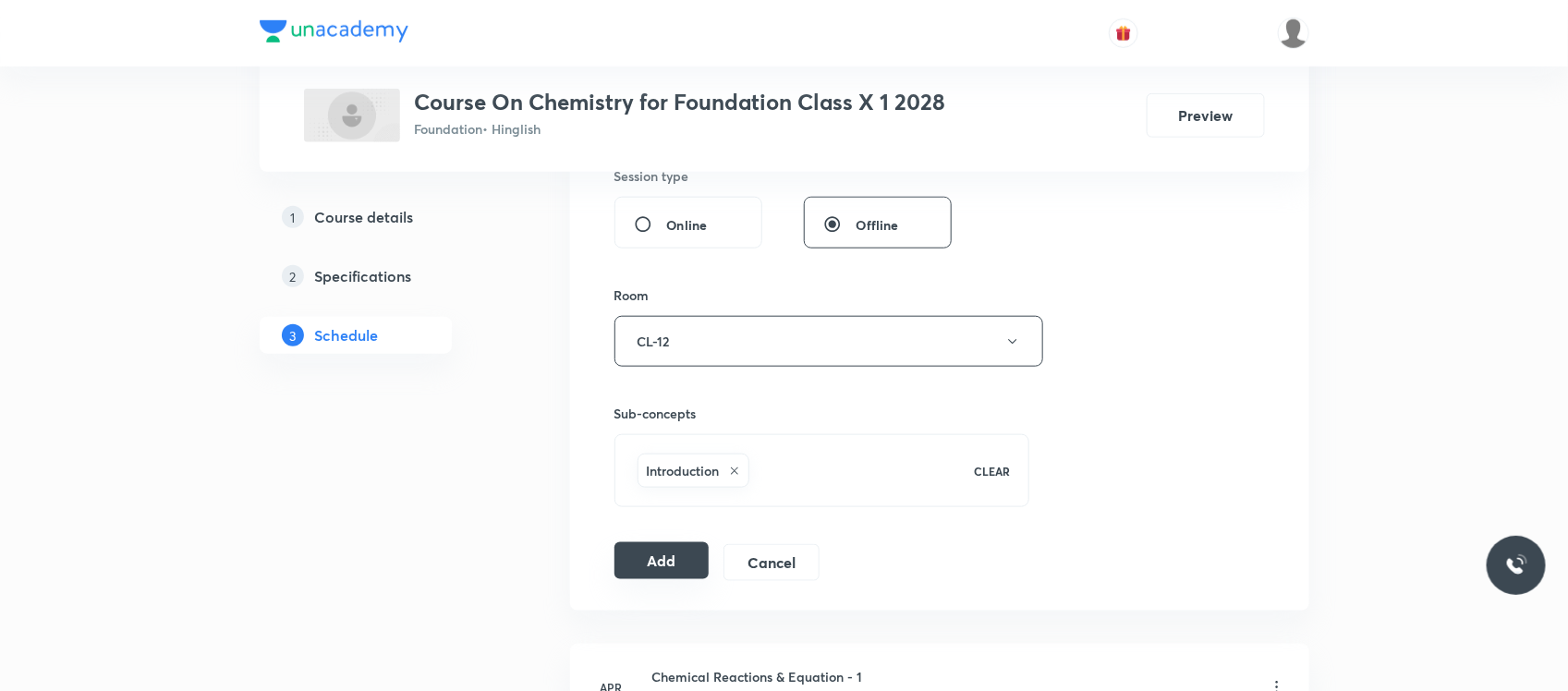
click at [673, 556] on button "Add" at bounding box center [662, 561] width 96 height 37
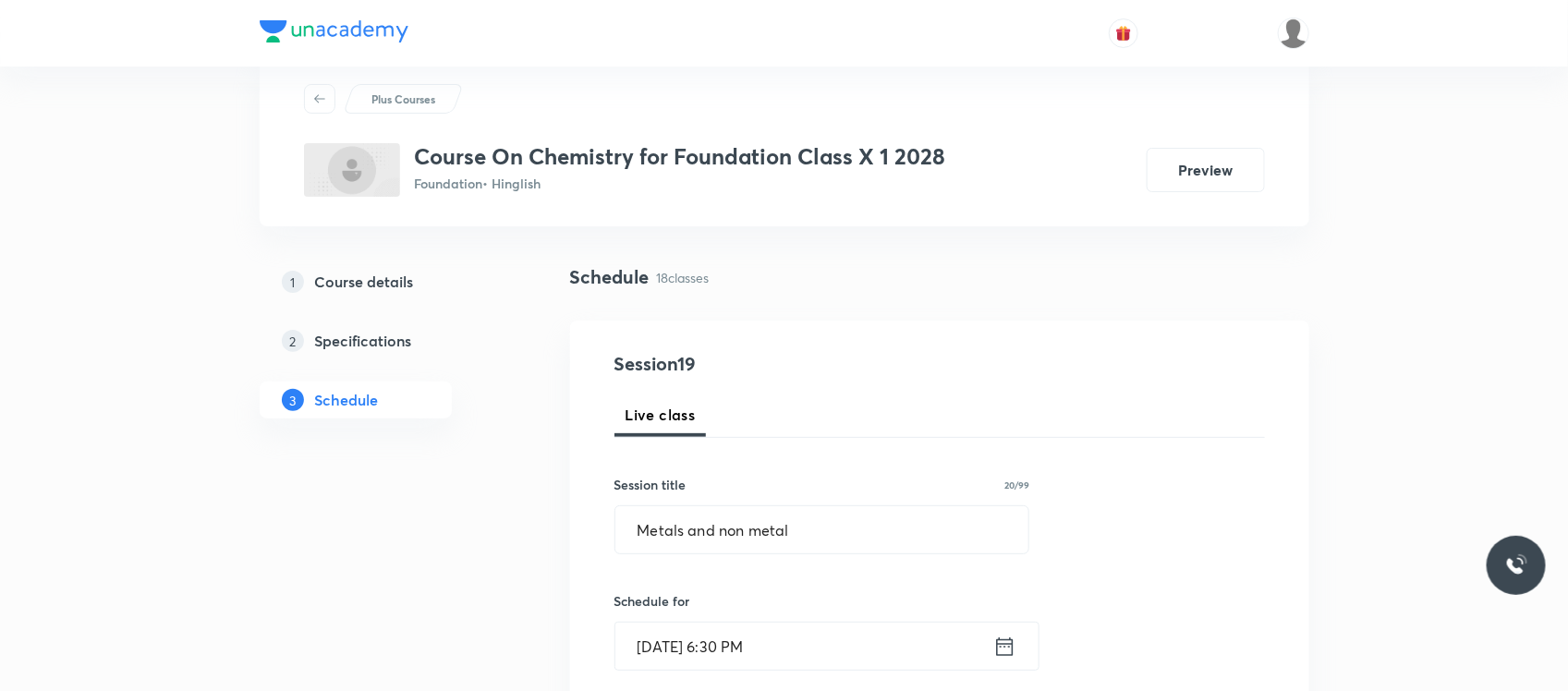
scroll to position [0, 0]
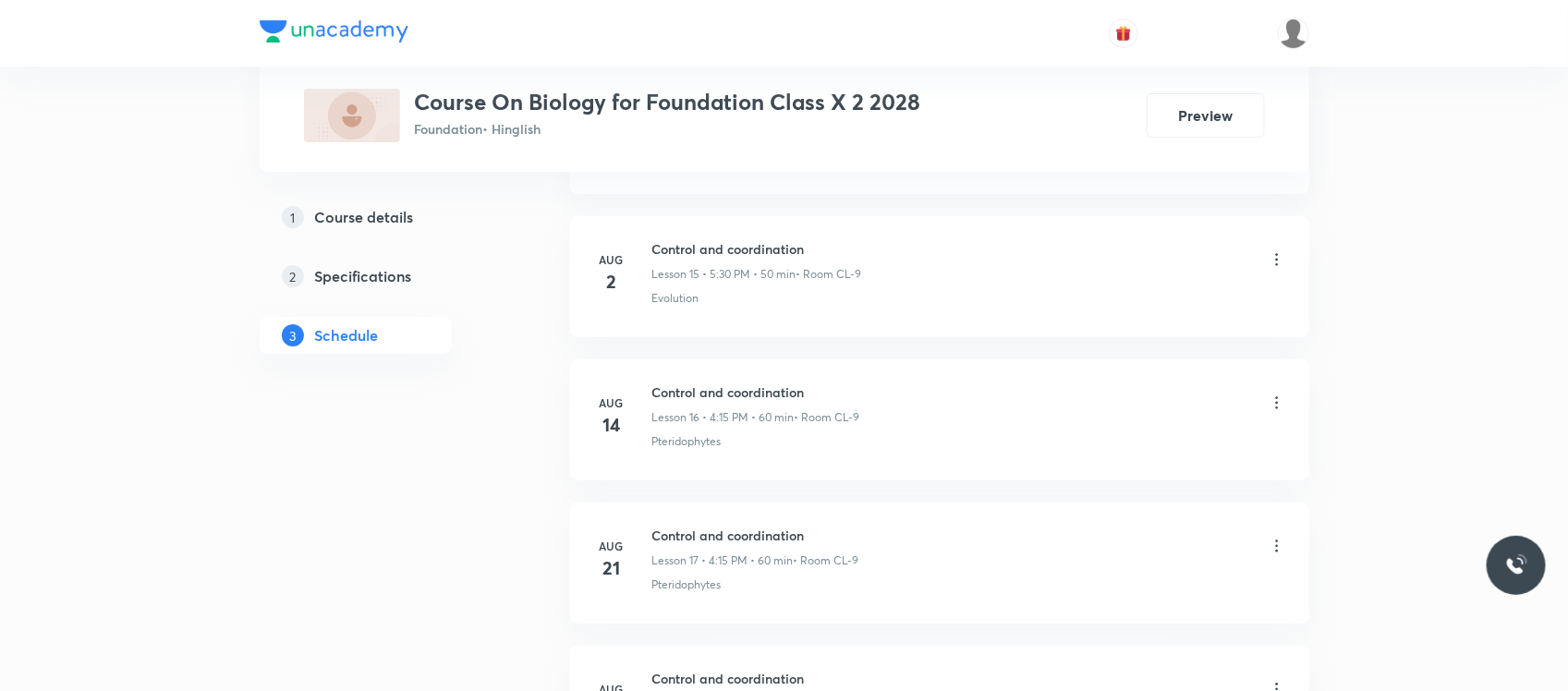
scroll to position [3951, 0]
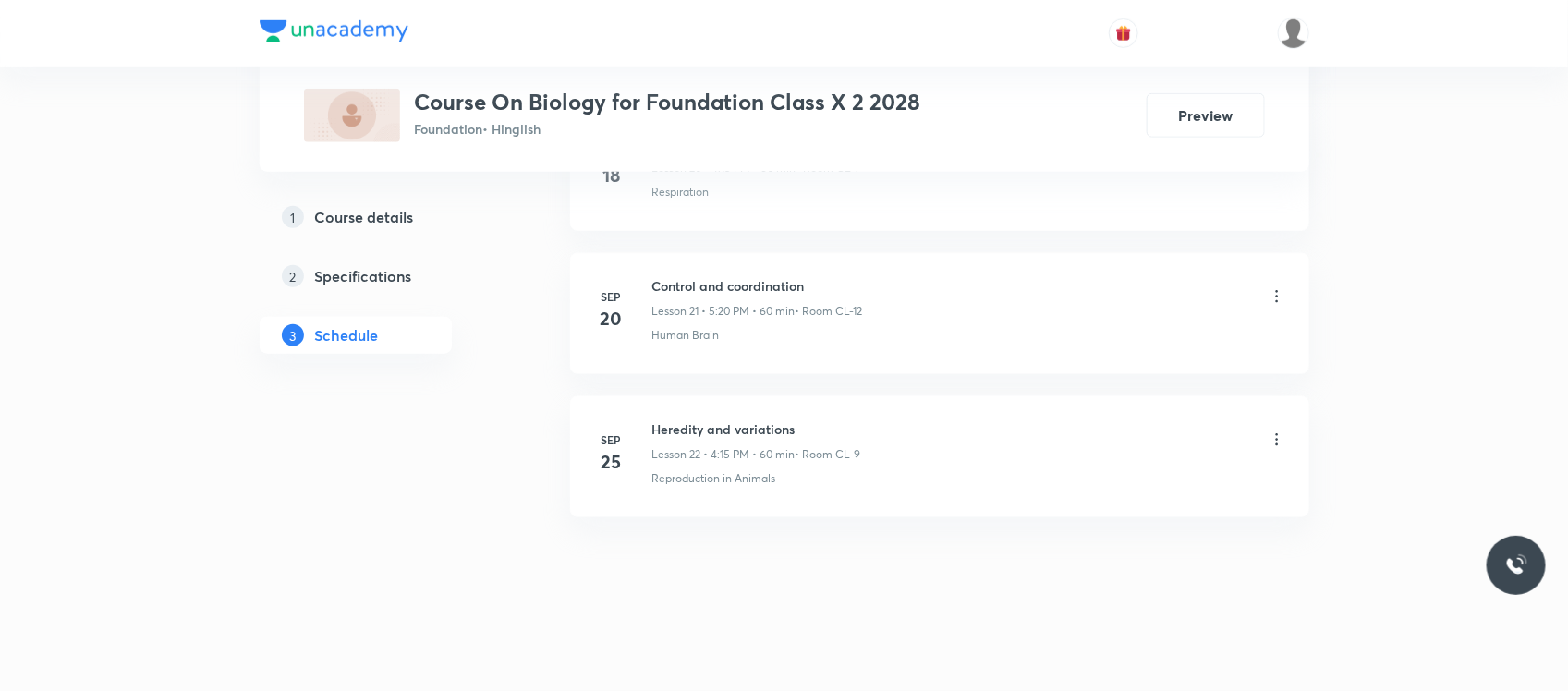
click at [713, 422] on h6 "Heredity and variations" at bounding box center [757, 428] width 209 height 19
copy h6 "Heredity and variations"
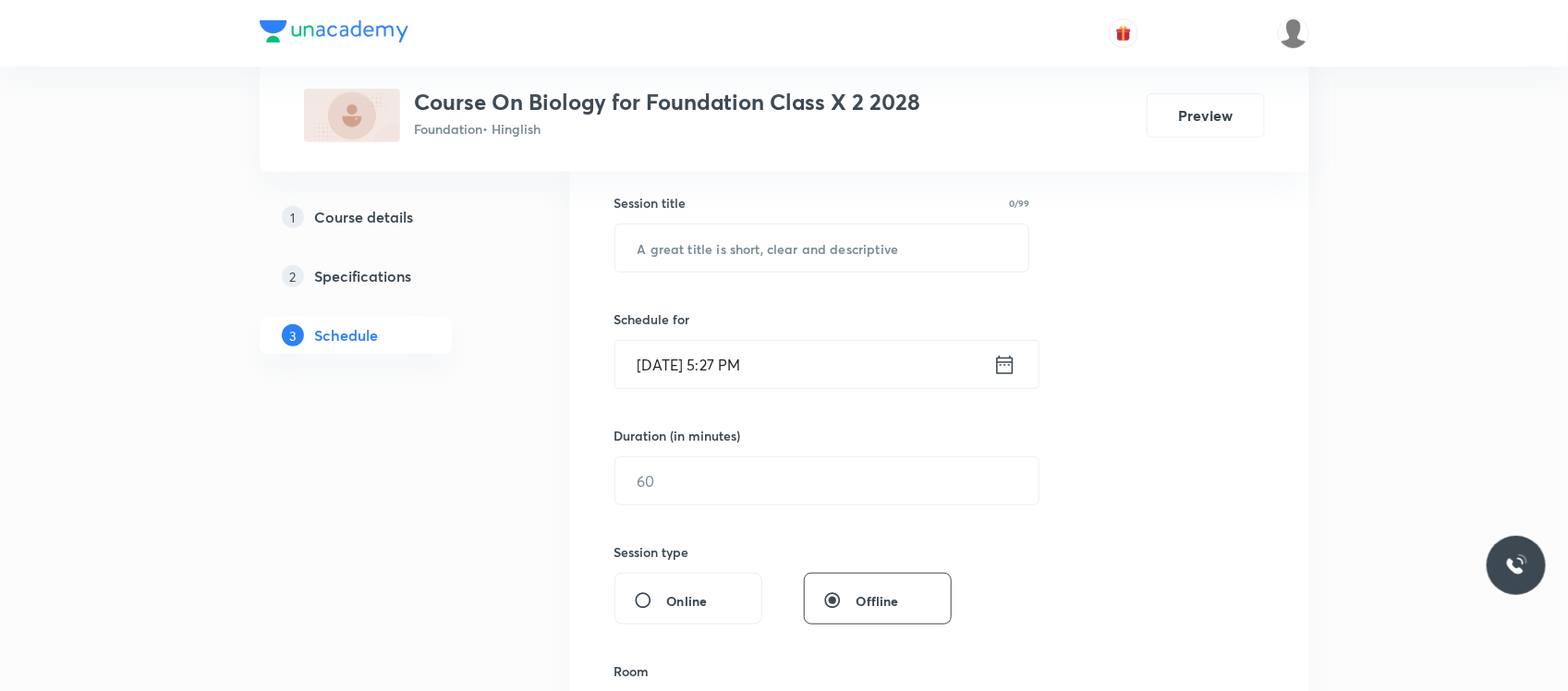
scroll to position [343, 0]
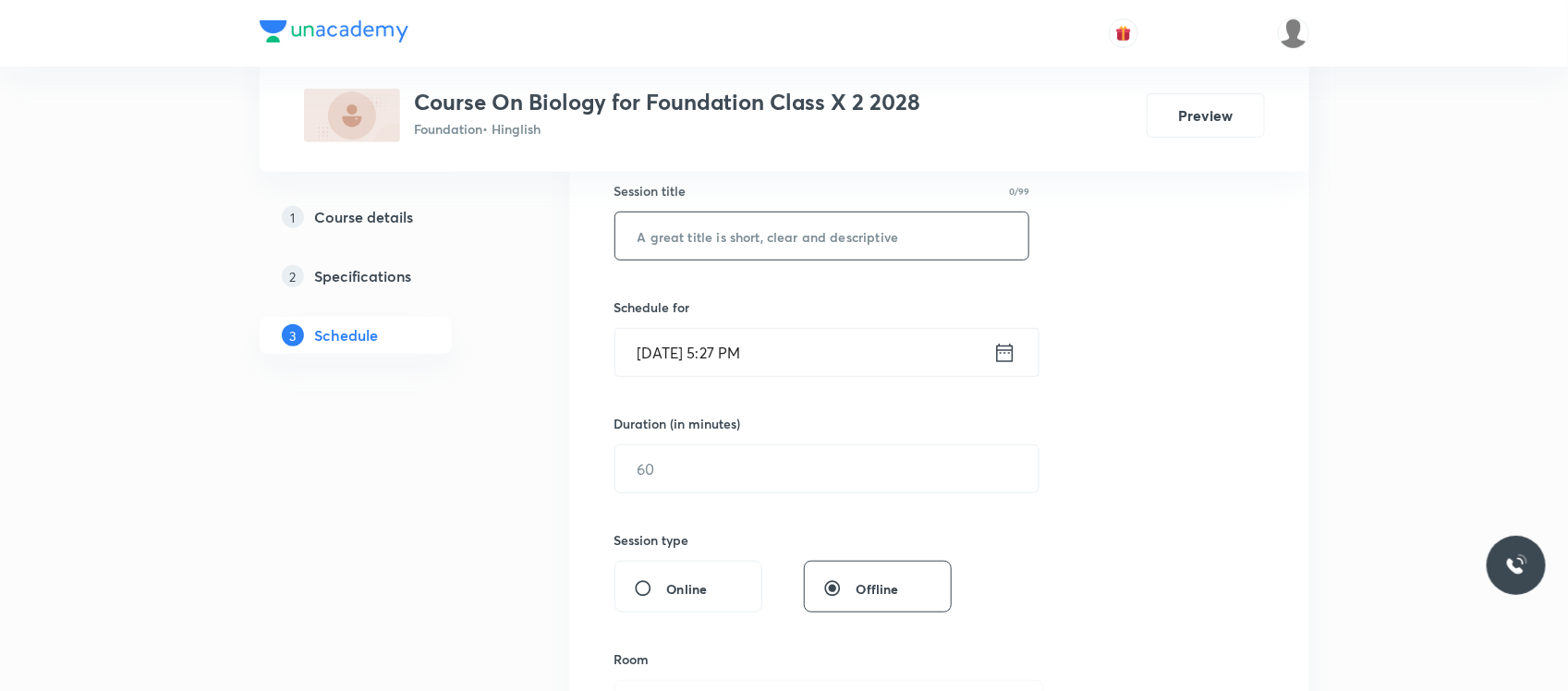
click at [737, 228] on input "text" at bounding box center [822, 235] width 414 height 47
paste input "Heredity and variations"
type input "Heredity and variations"
click at [809, 330] on input "[DATE] 5:27 PM" at bounding box center [804, 351] width 378 height 47
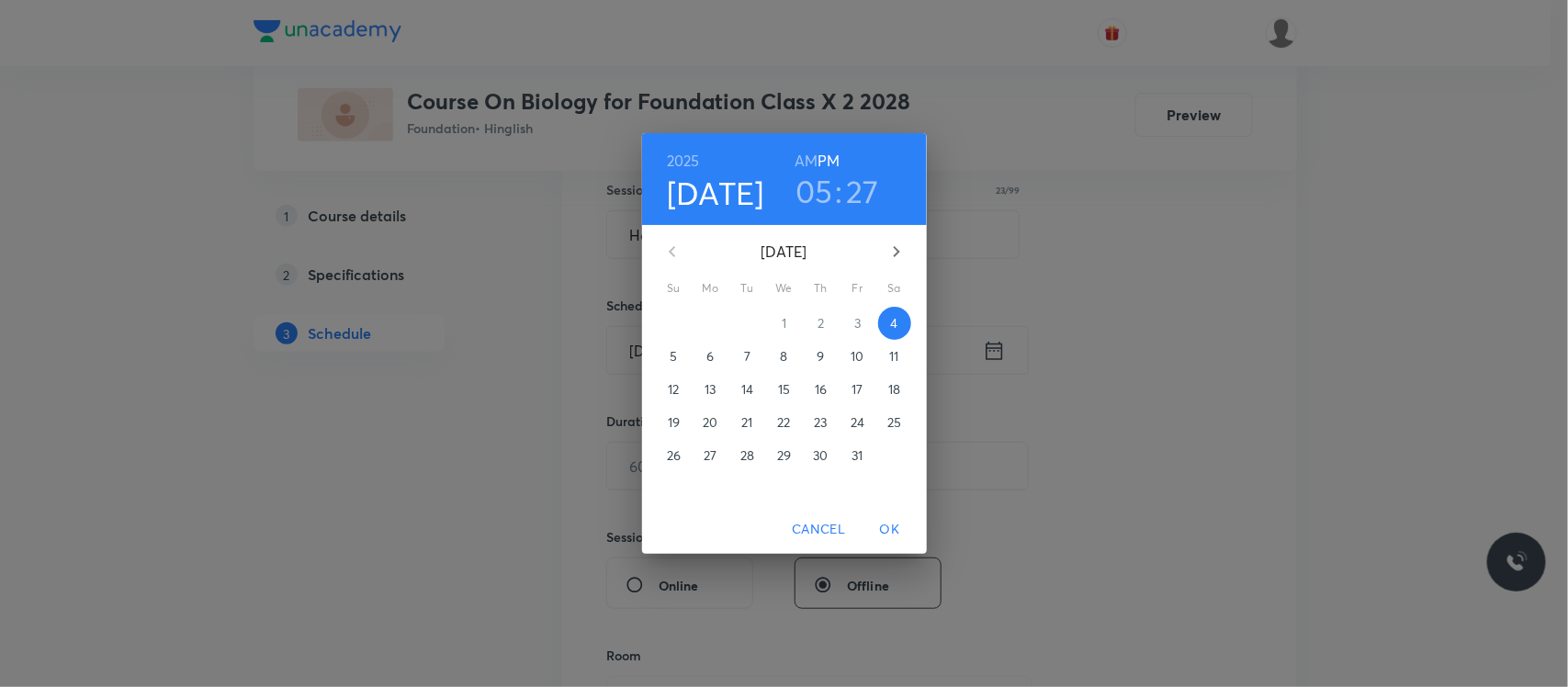
click at [809, 199] on h3 "05" at bounding box center [815, 191] width 38 height 39
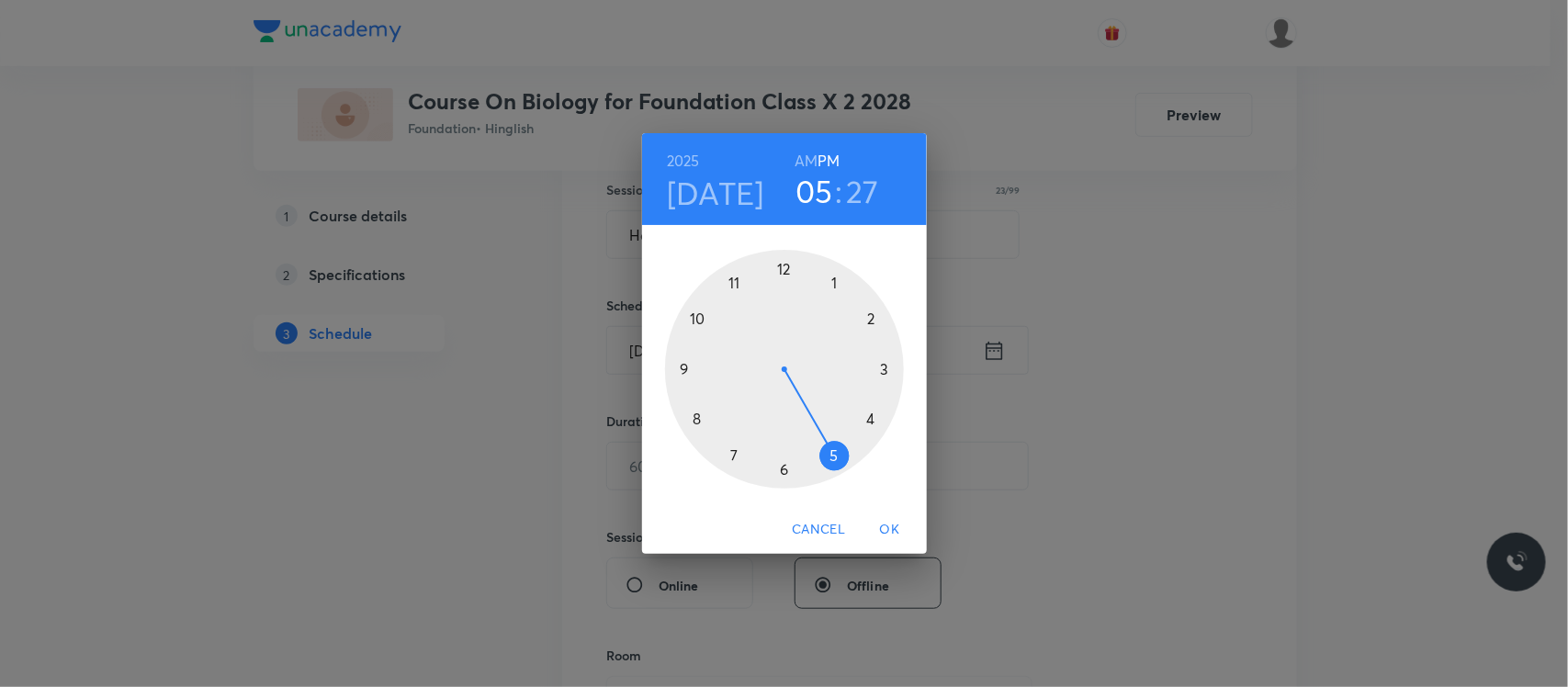
click at [786, 473] on div at bounding box center [784, 368] width 239 height 239
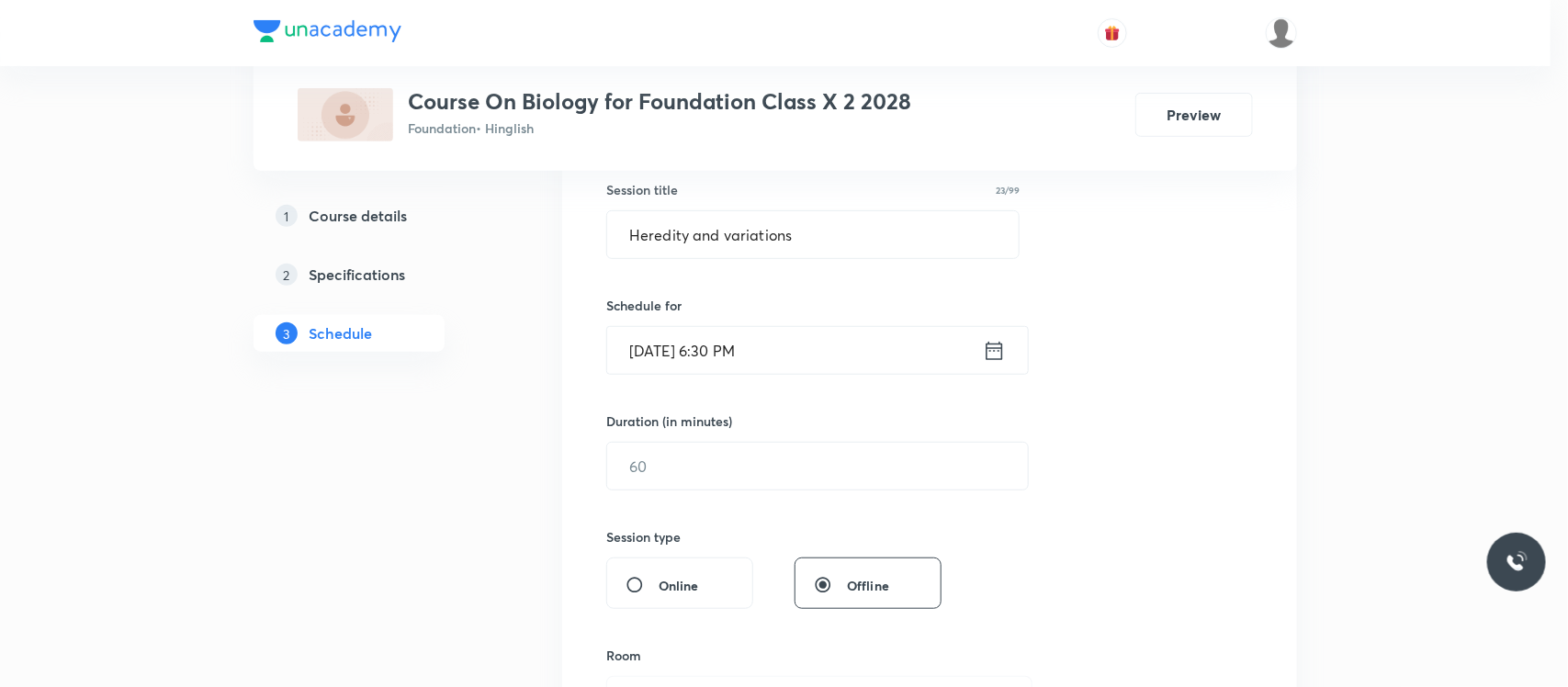
click at [786, 473] on div at bounding box center [784, 368] width 239 height 239
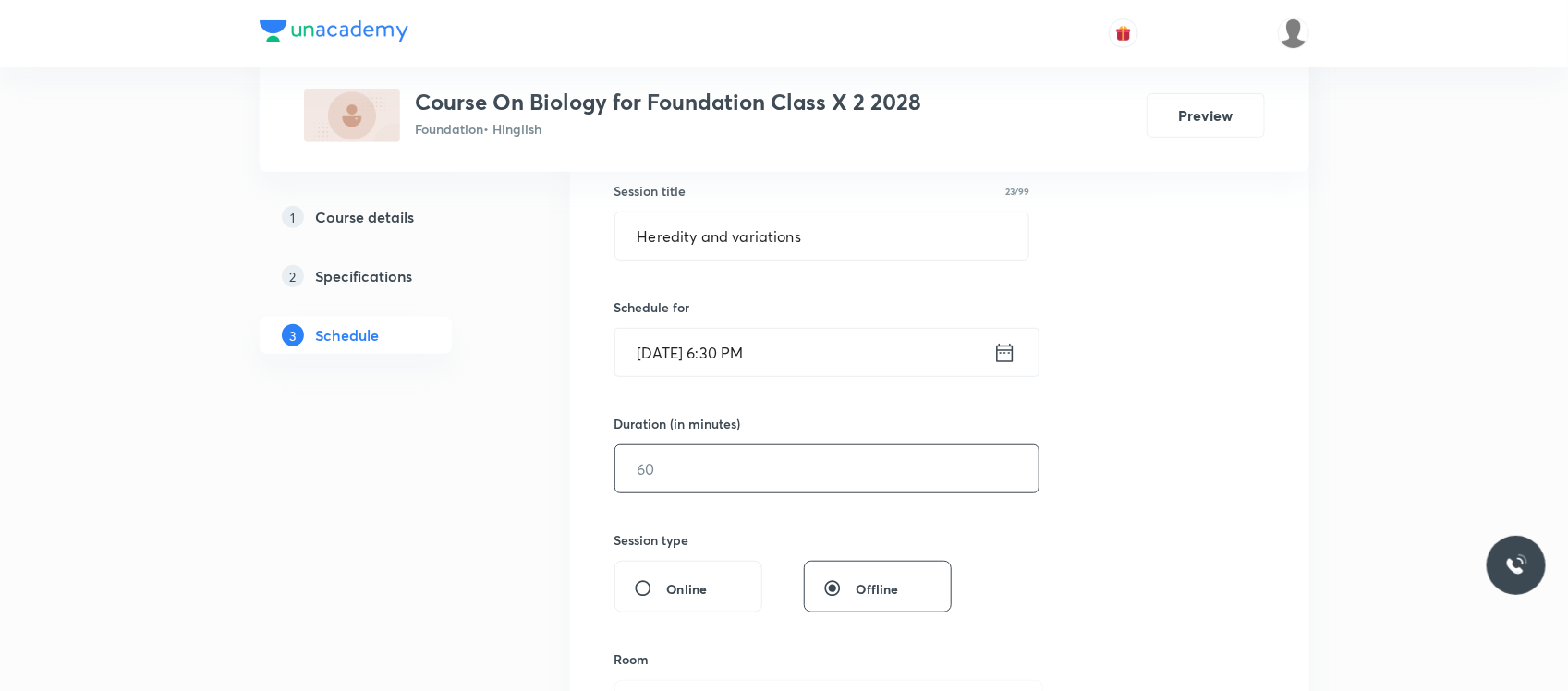
click at [763, 476] on input "text" at bounding box center [826, 468] width 423 height 47
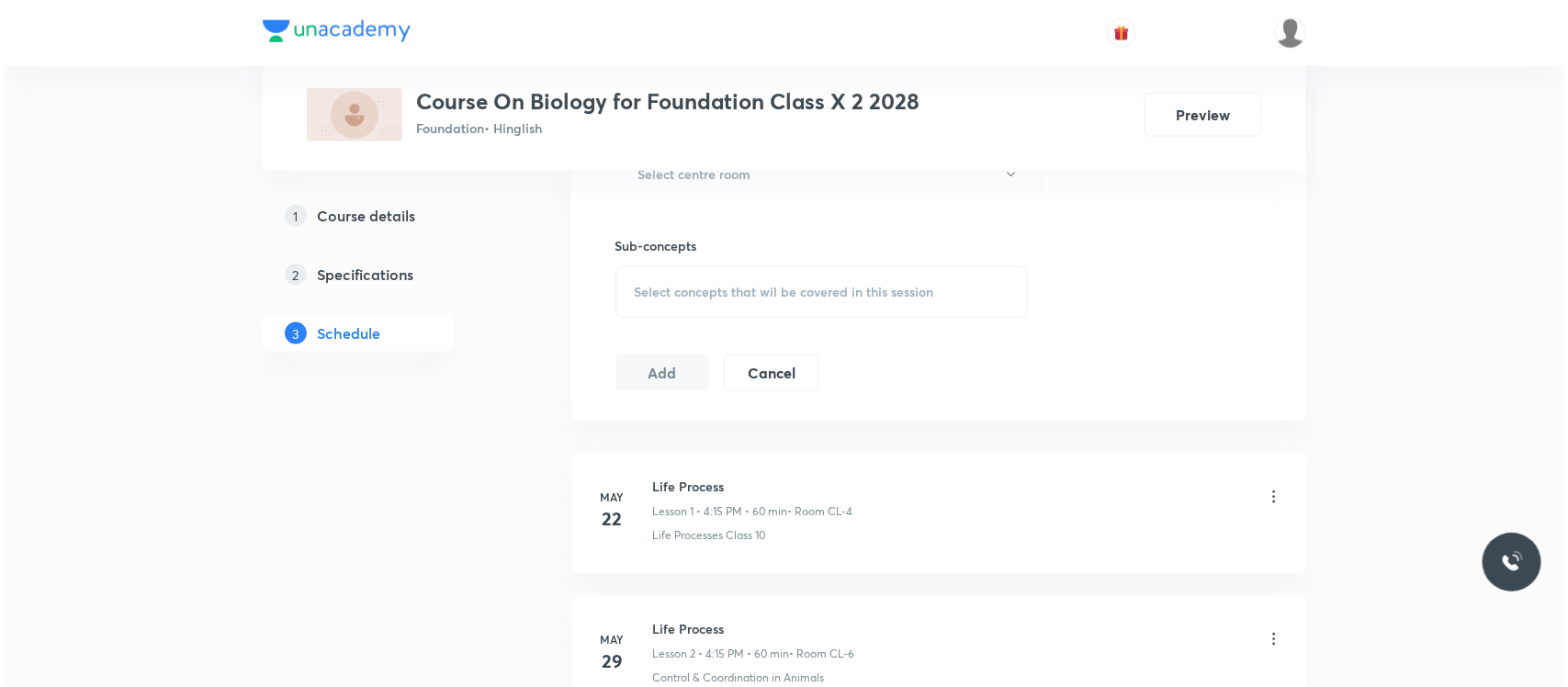
scroll to position [869, 0]
type input "60"
click at [809, 171] on button "Select centre room" at bounding box center [824, 172] width 427 height 50
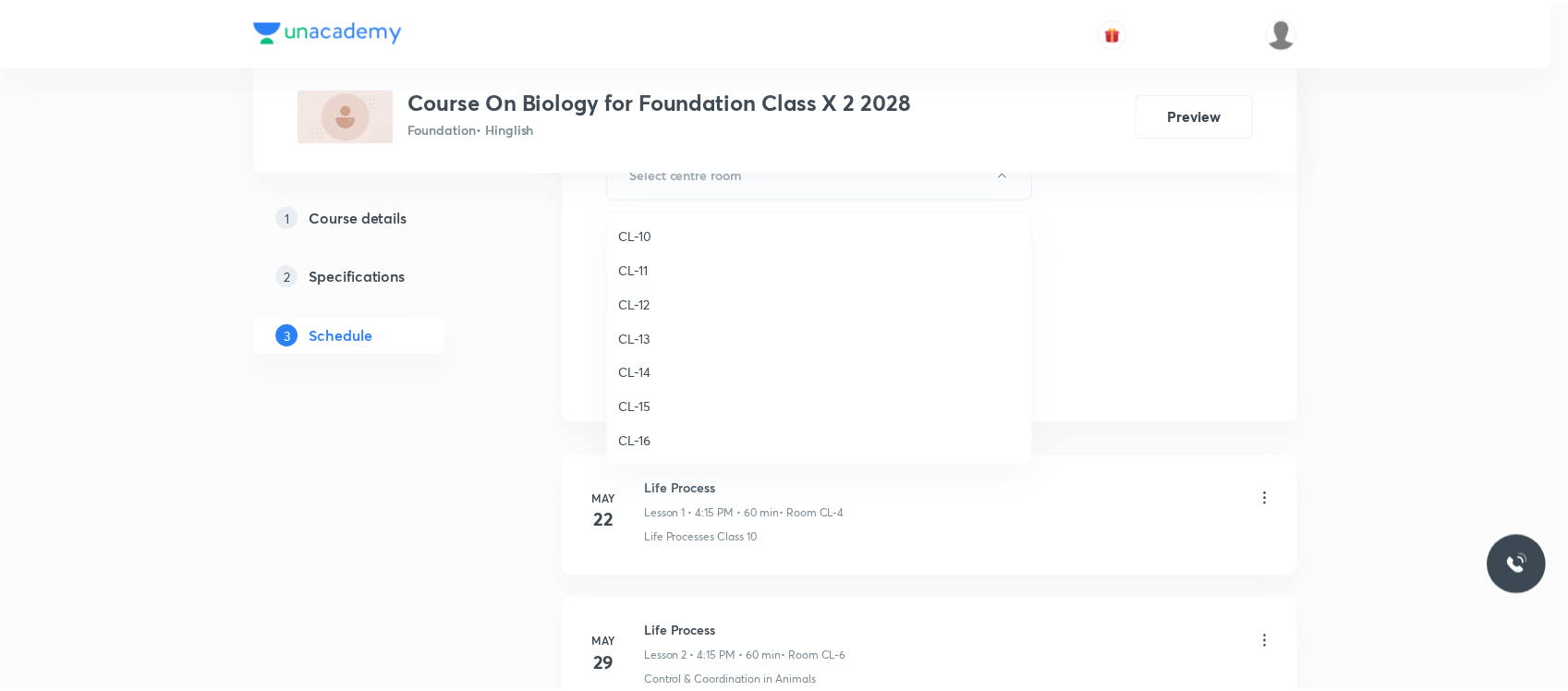
scroll to position [710, 0]
click at [667, 303] on span "CL-9" at bounding box center [823, 312] width 404 height 19
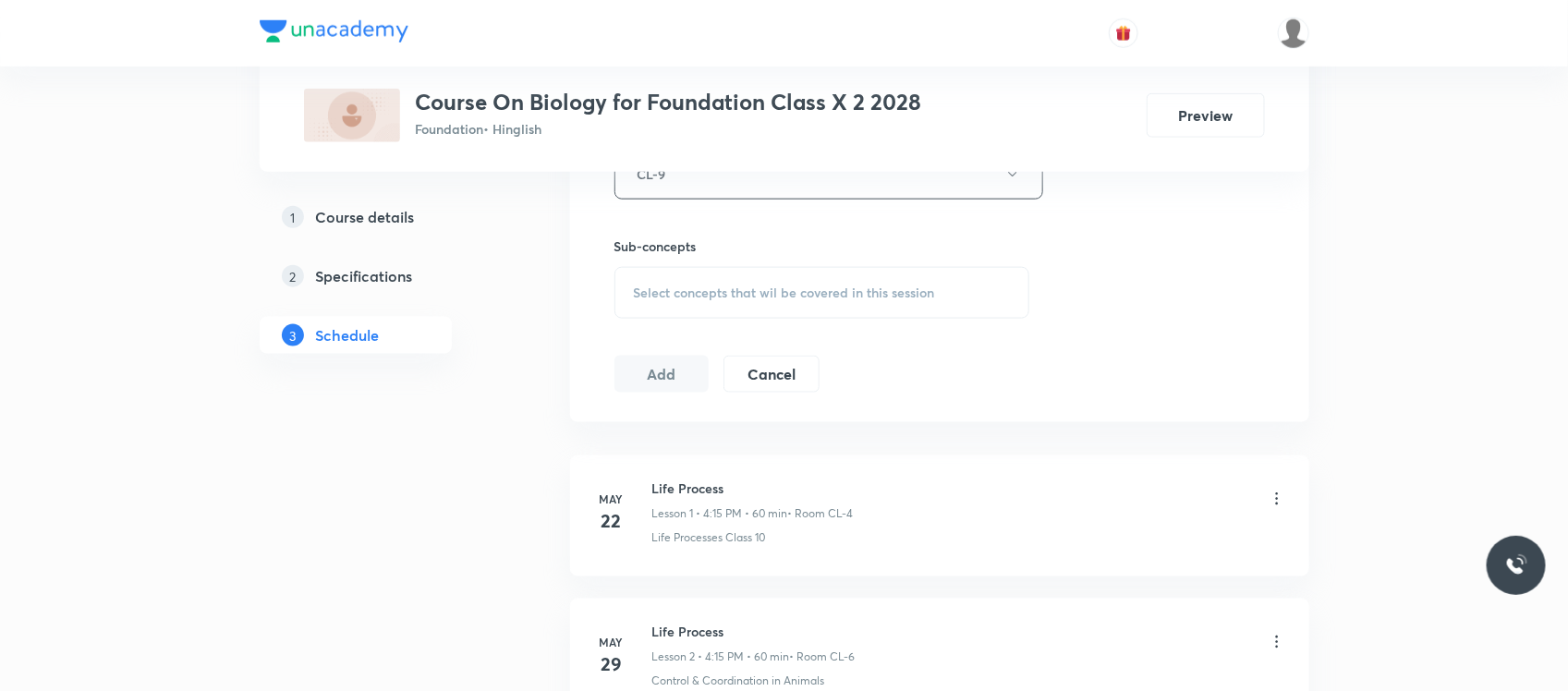
click at [712, 289] on span "Select concepts that wil be covered in this session" at bounding box center [784, 293] width 301 height 15
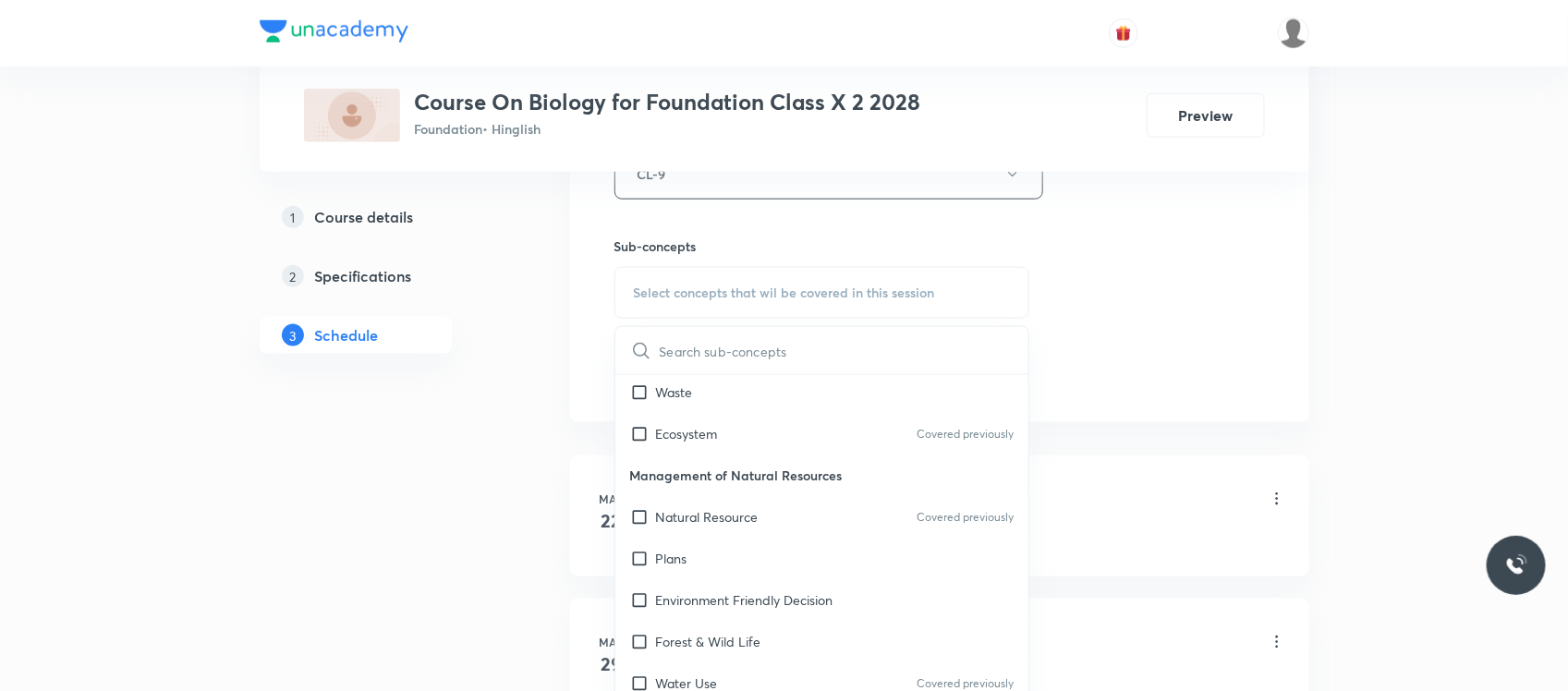
scroll to position [935, 0]
click at [737, 500] on div "Water Use Covered previously" at bounding box center [822, 517] width 414 height 42
checkbox input "true"
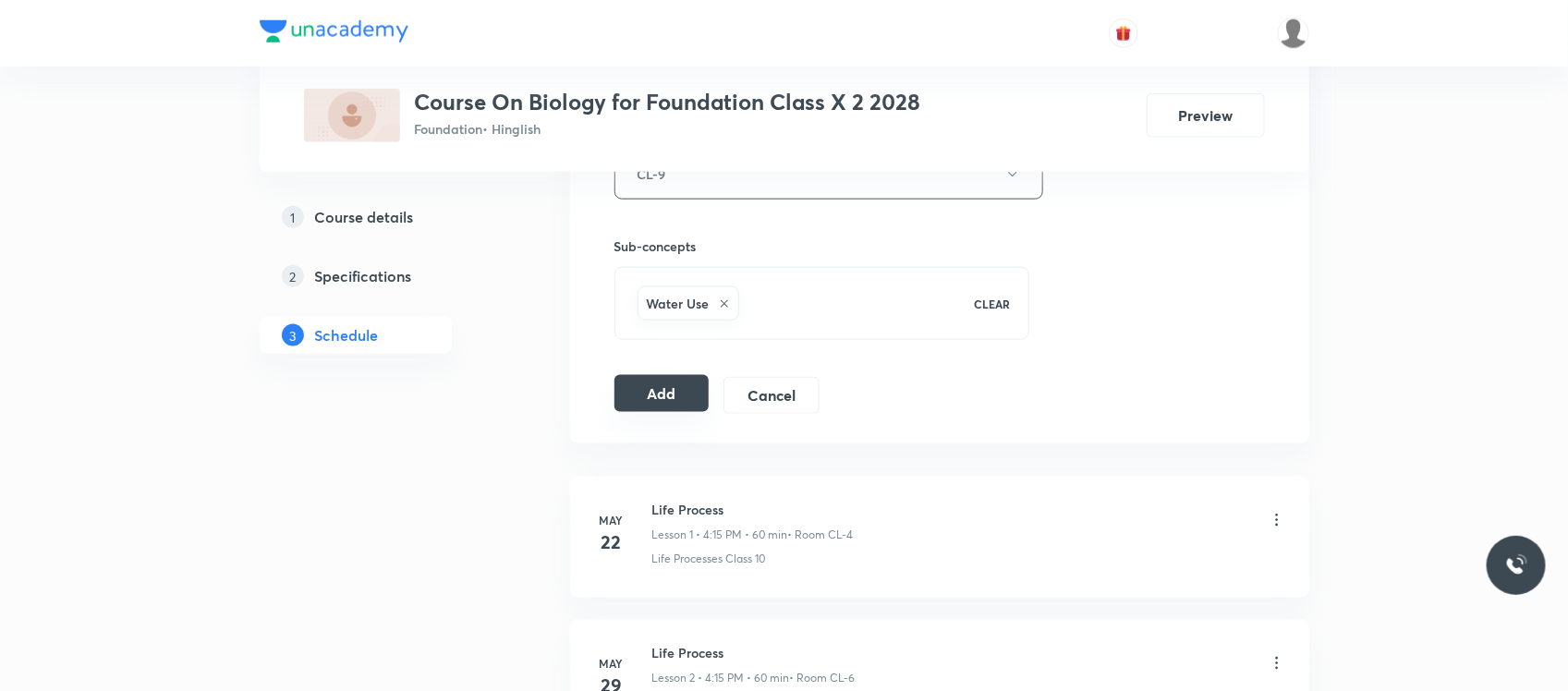
click at [658, 394] on button "Add" at bounding box center [662, 393] width 96 height 37
